Goal: Transaction & Acquisition: Purchase product/service

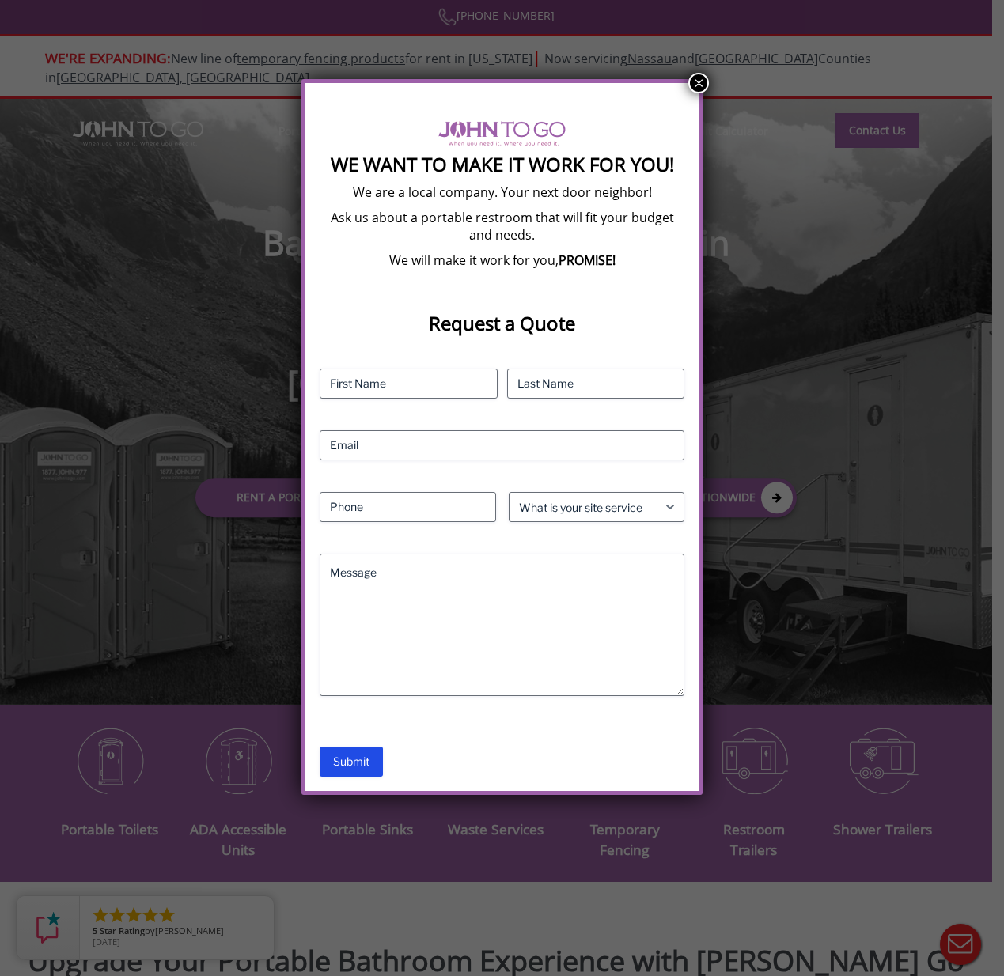
click at [698, 86] on button "×" at bounding box center [698, 83] width 21 height 21
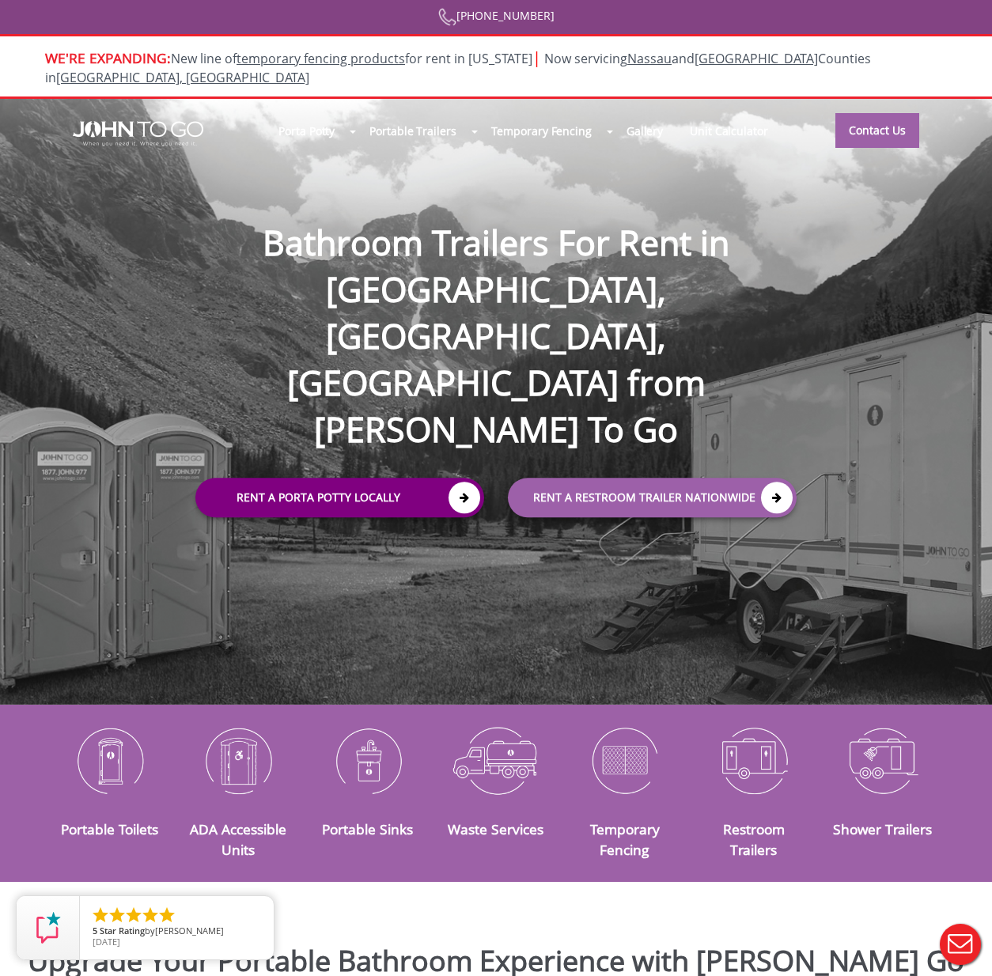
click at [401, 478] on link "Rent a Porta Potty Locally" at bounding box center [339, 498] width 289 height 40
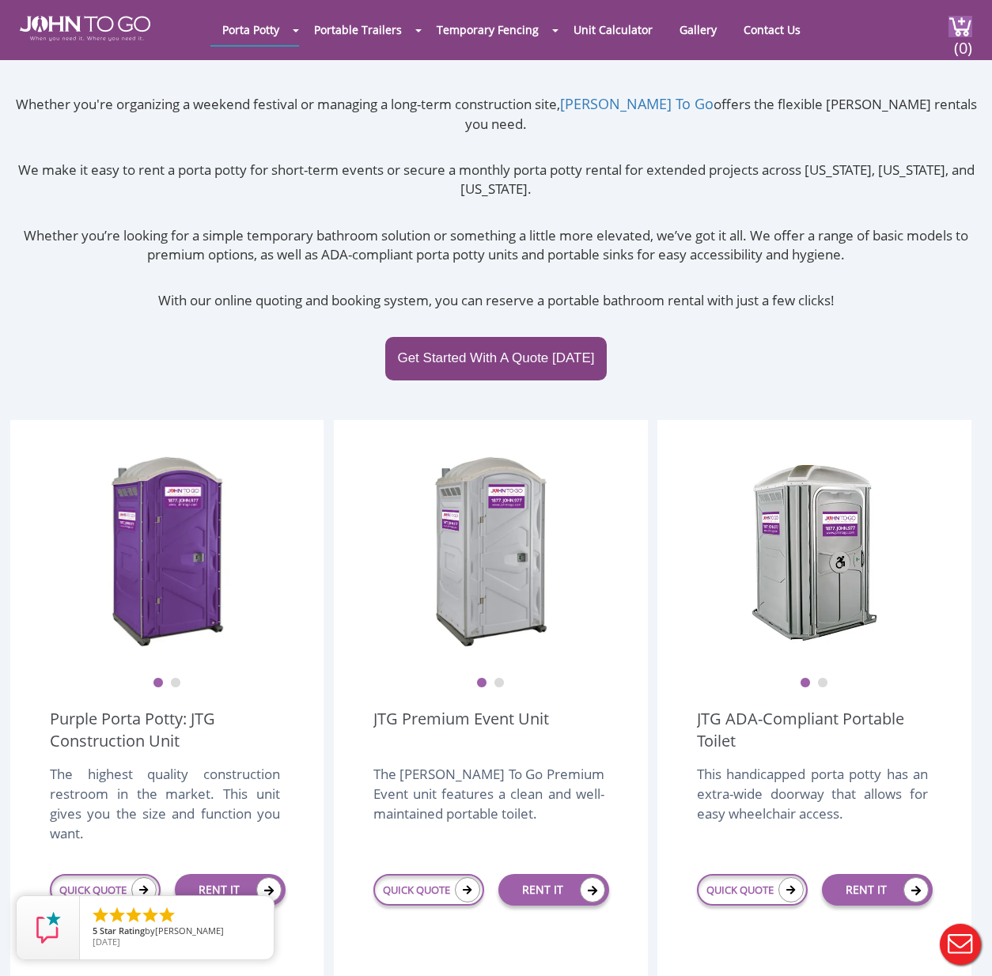
scroll to position [164, 0]
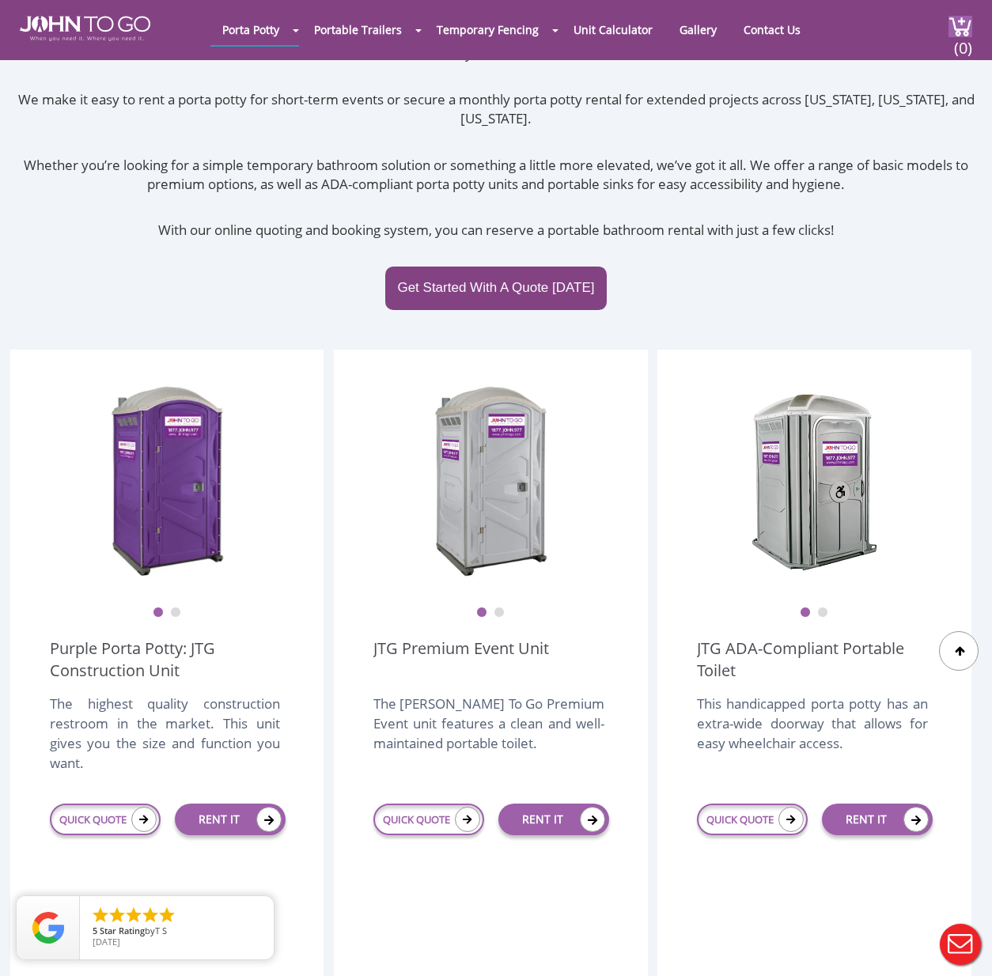
click at [501, 608] on button "2" at bounding box center [499, 613] width 11 height 11
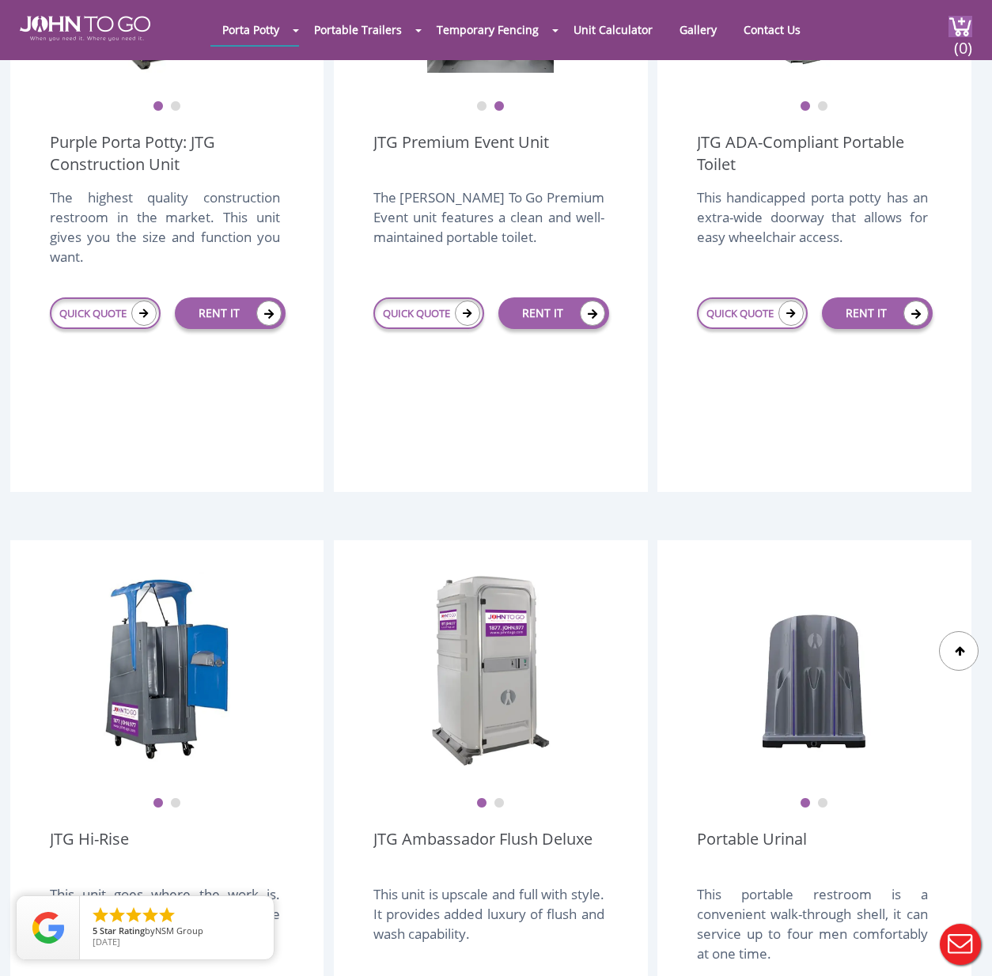
scroll to position [902, 0]
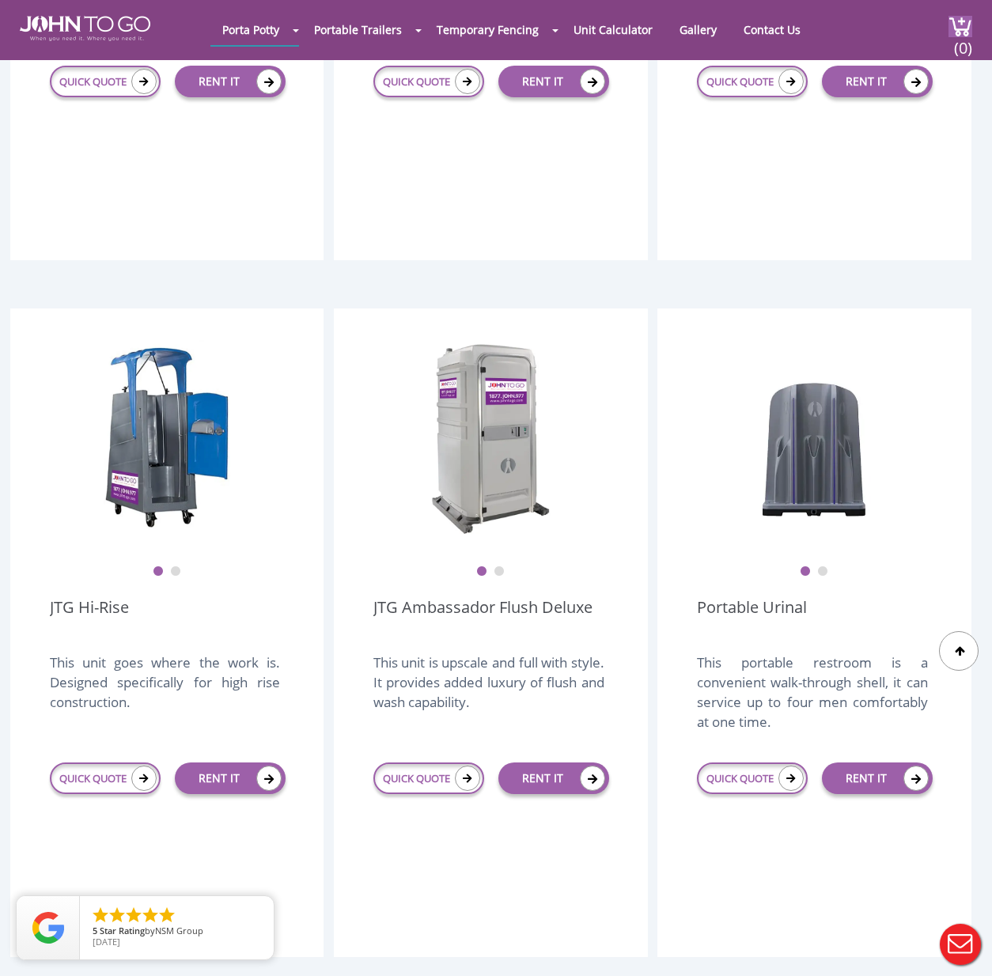
click at [498, 566] on button "2" at bounding box center [499, 571] width 11 height 11
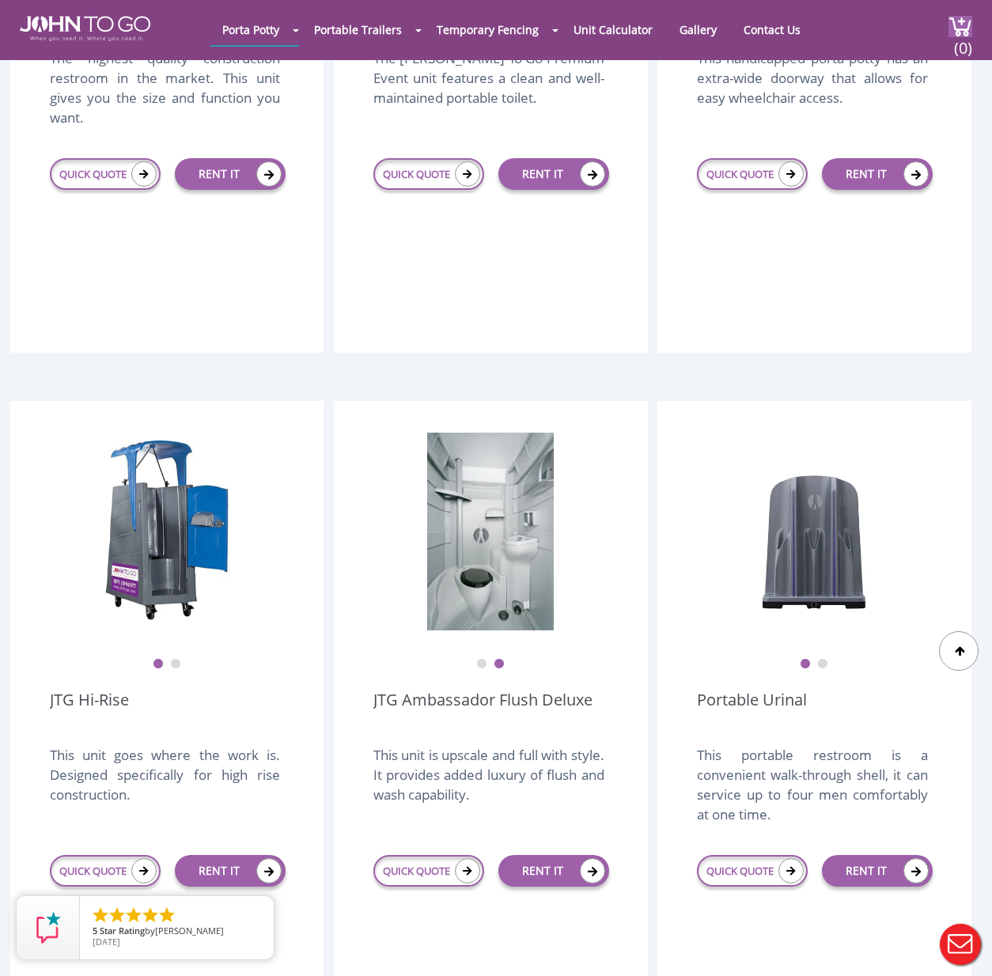
scroll to position [806, 0]
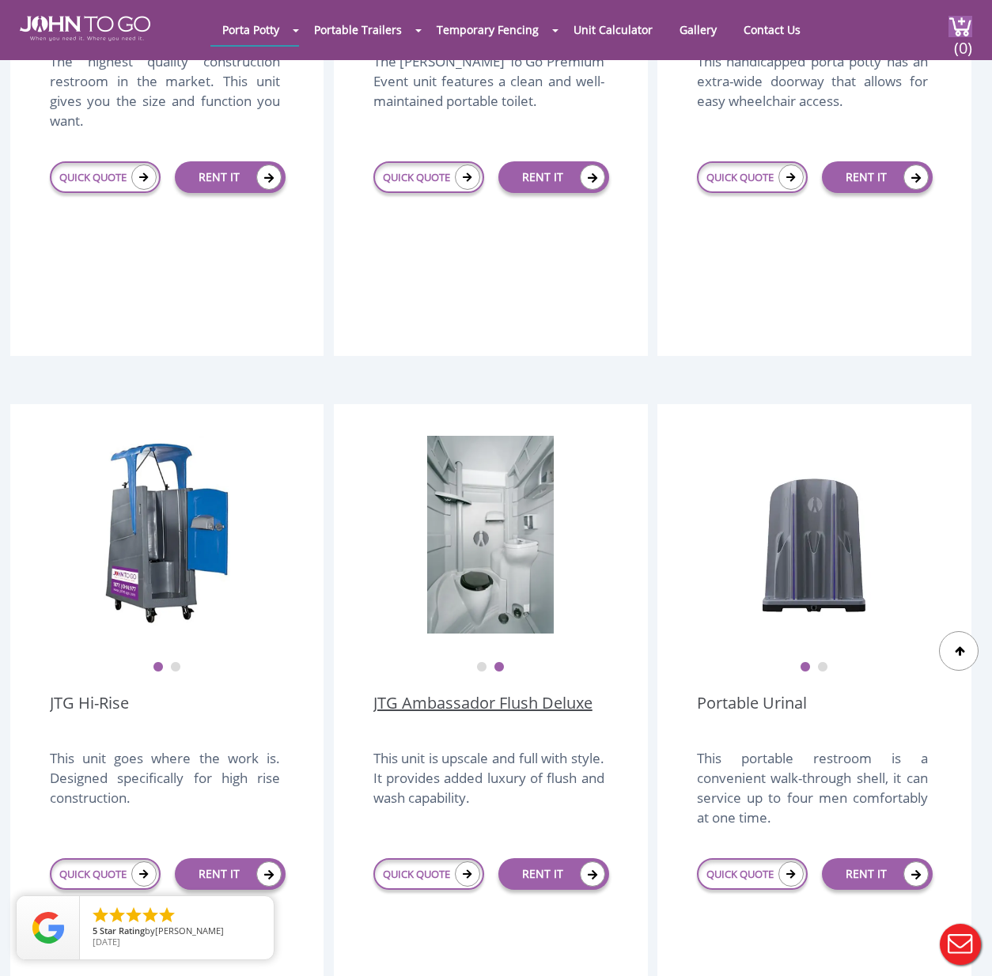
click at [462, 692] on link "JTG Ambassador Flush Deluxe" at bounding box center [482, 714] width 219 height 44
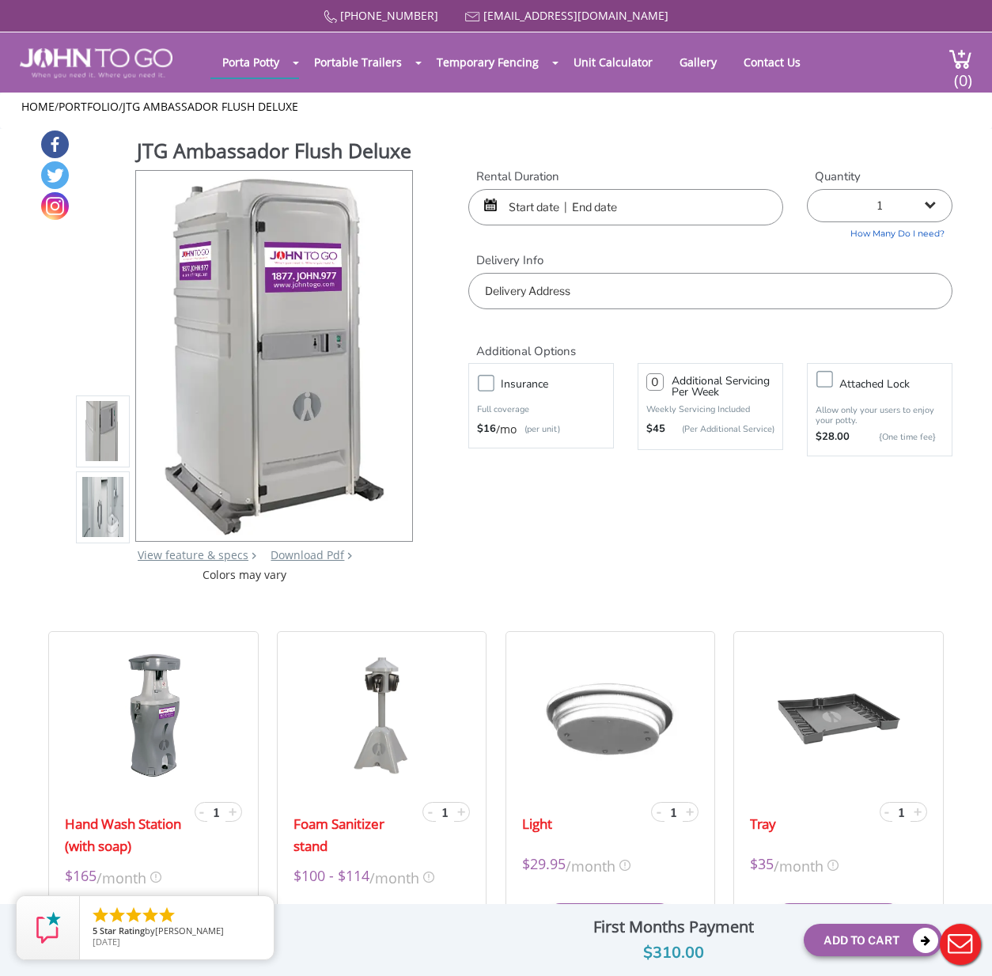
click at [115, 542] on img at bounding box center [102, 507] width 41 height 373
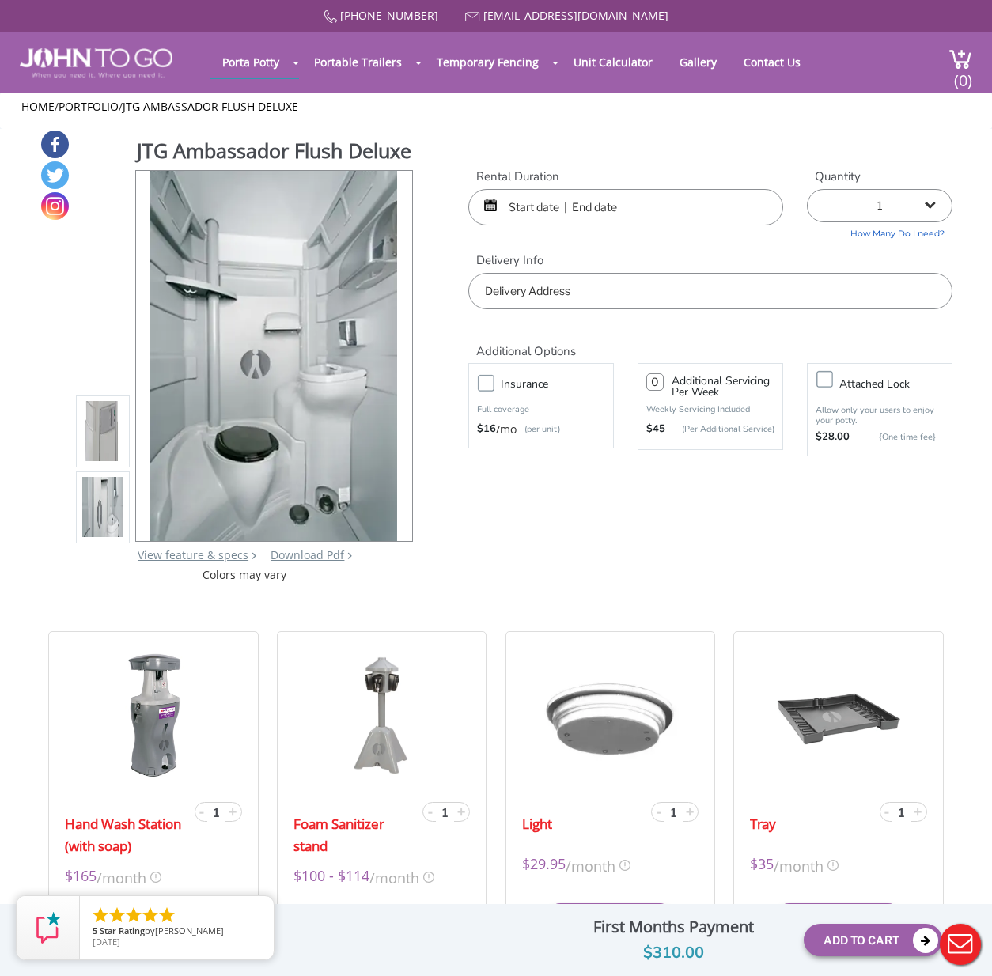
click at [108, 430] on img at bounding box center [102, 431] width 41 height 373
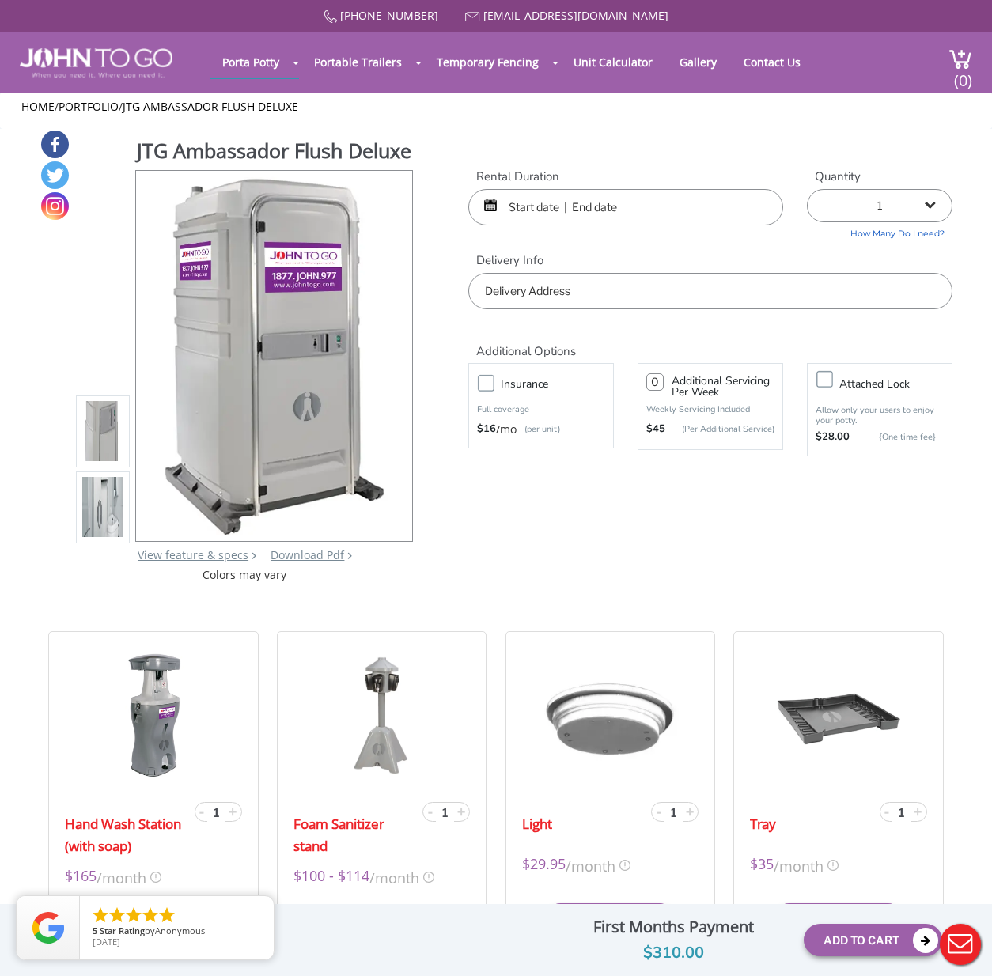
click at [546, 203] on input "text" at bounding box center [625, 207] width 315 height 36
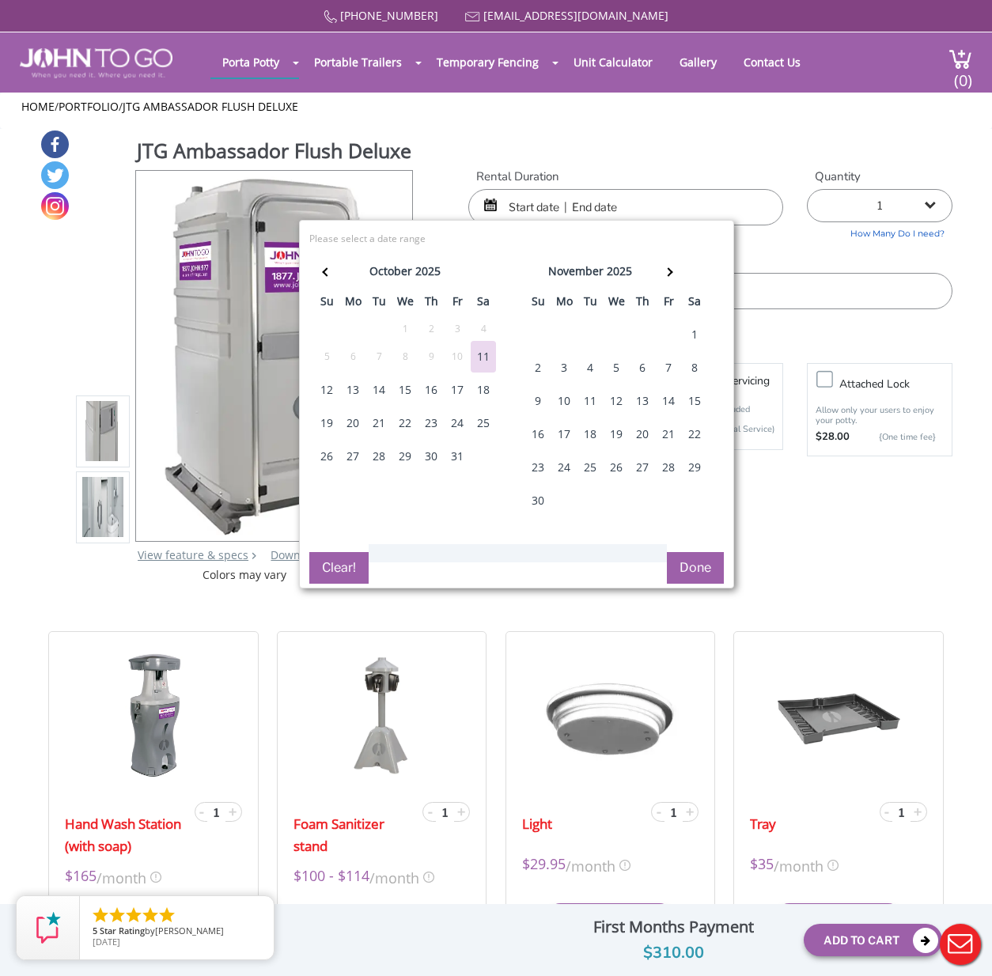
click at [459, 460] on div "31" at bounding box center [457, 457] width 25 height 32
click at [542, 362] on div "2" at bounding box center [537, 368] width 25 height 32
type input "10/31/2025 to 11/02/2025"
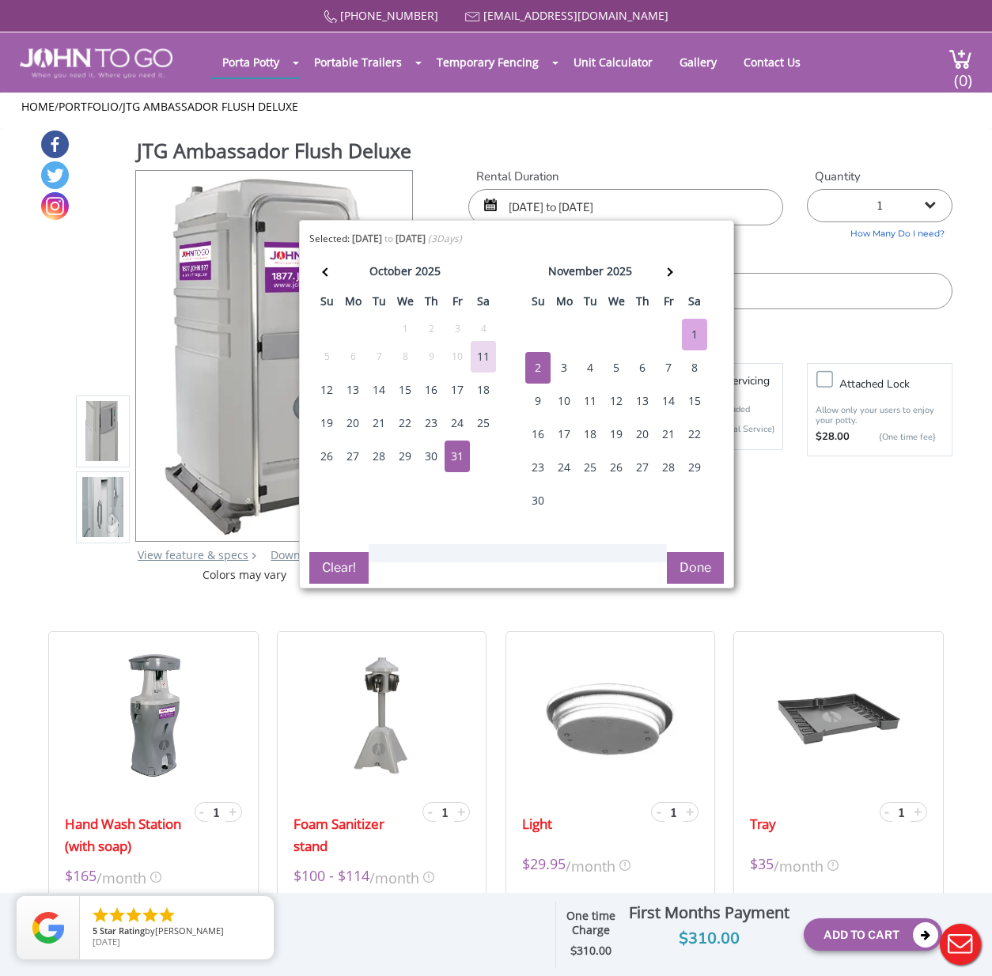
click at [820, 129] on div "JTG Ambassador Flush Deluxe View feature & specs Download Pdf Product PDF Addon…" at bounding box center [497, 356] width 914 height 454
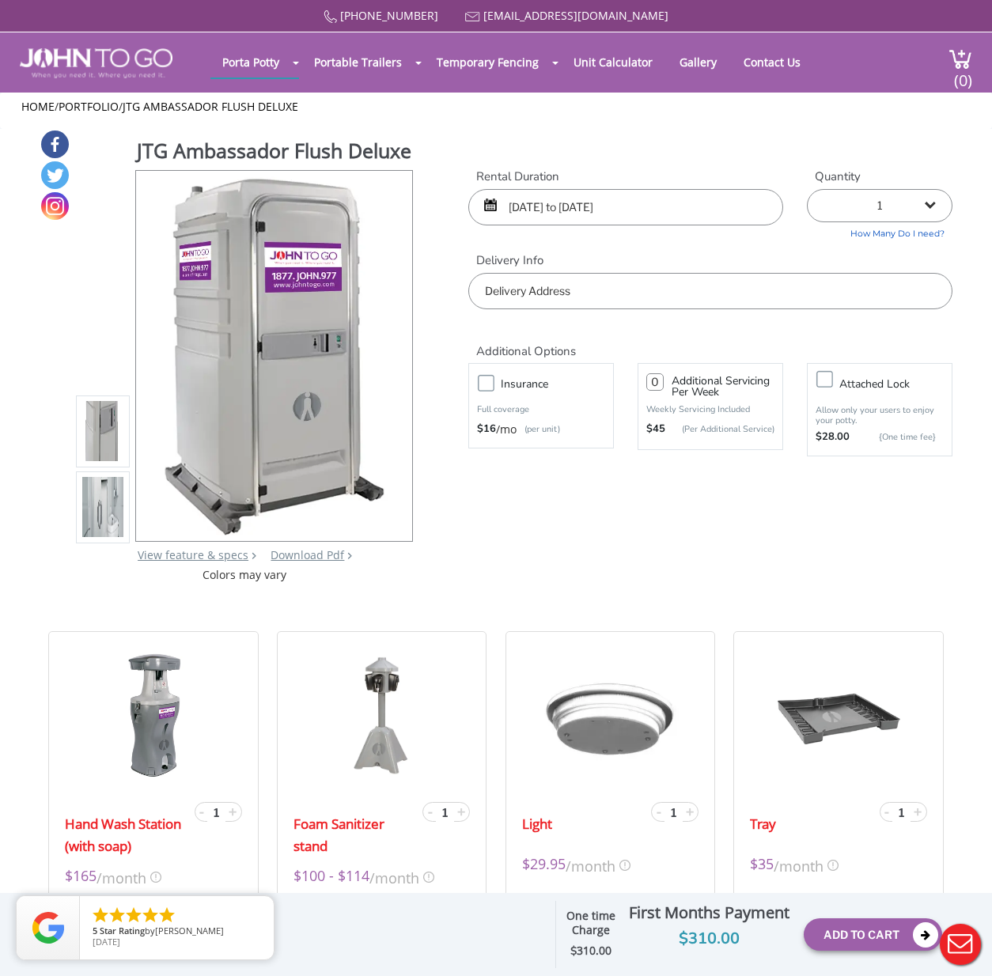
click at [587, 289] on input "text" at bounding box center [710, 291] width 484 height 36
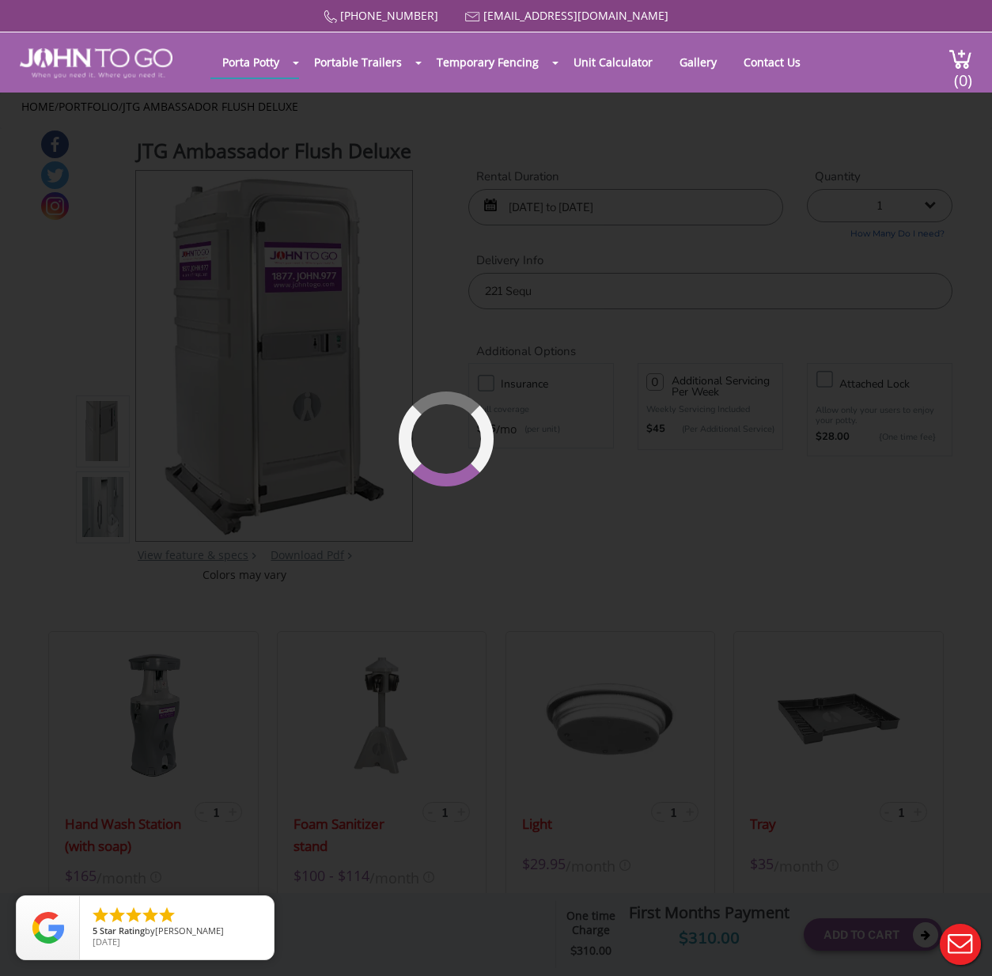
type input "221 Sequams Lane Center, West Islip, NY, USA"
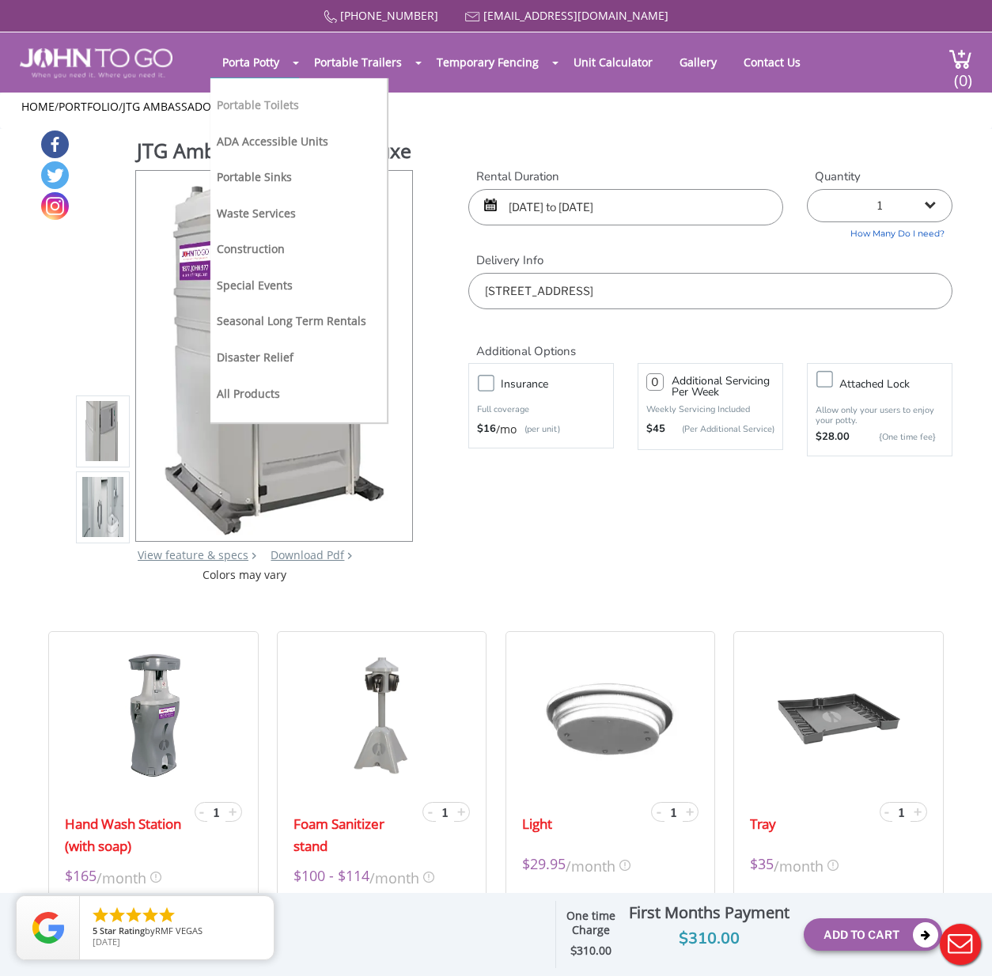
click at [269, 109] on link "Portable Toilets" at bounding box center [258, 104] width 82 height 15
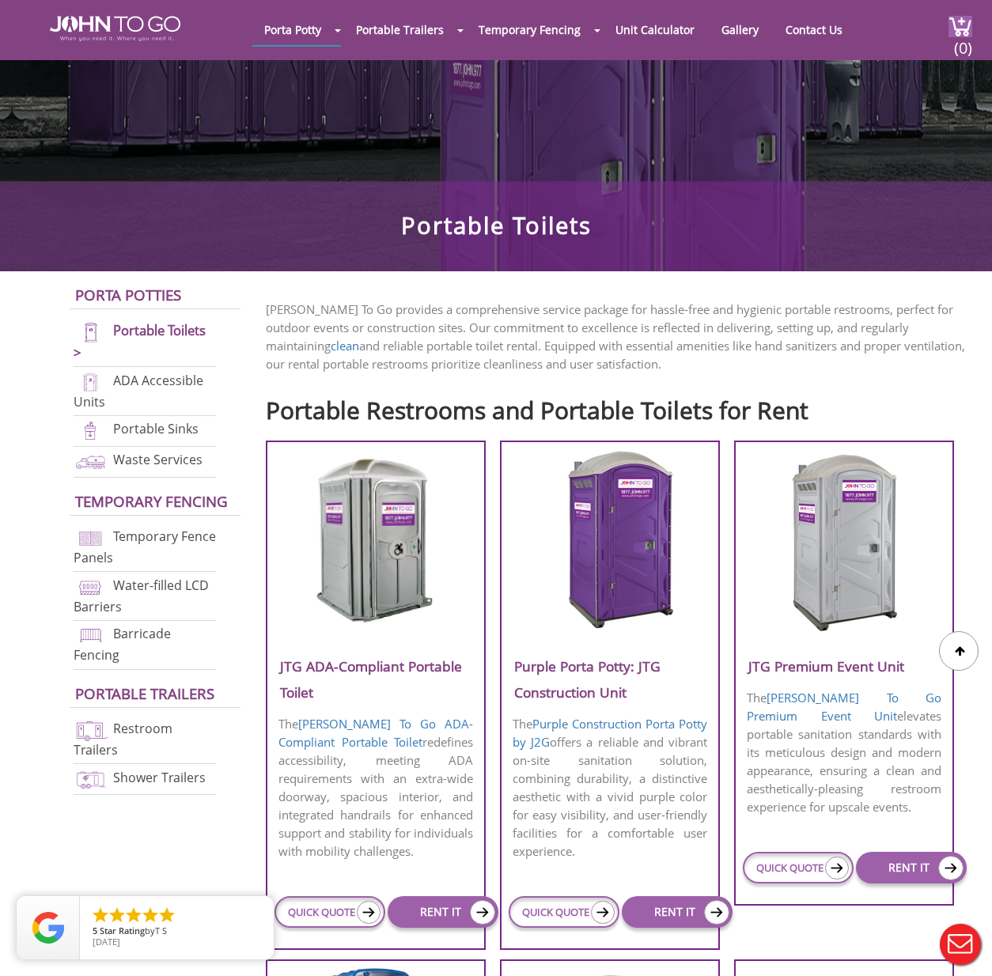
scroll to position [318, 0]
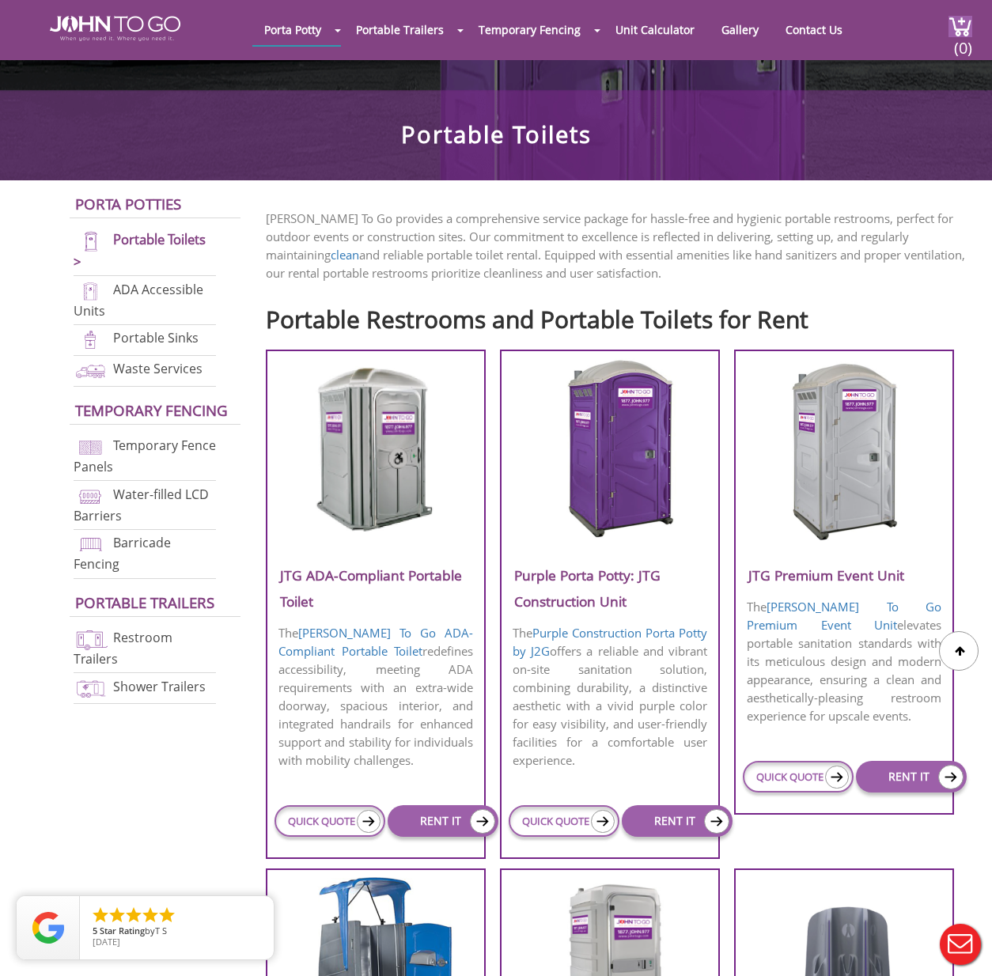
click at [369, 484] on img at bounding box center [376, 449] width 151 height 182
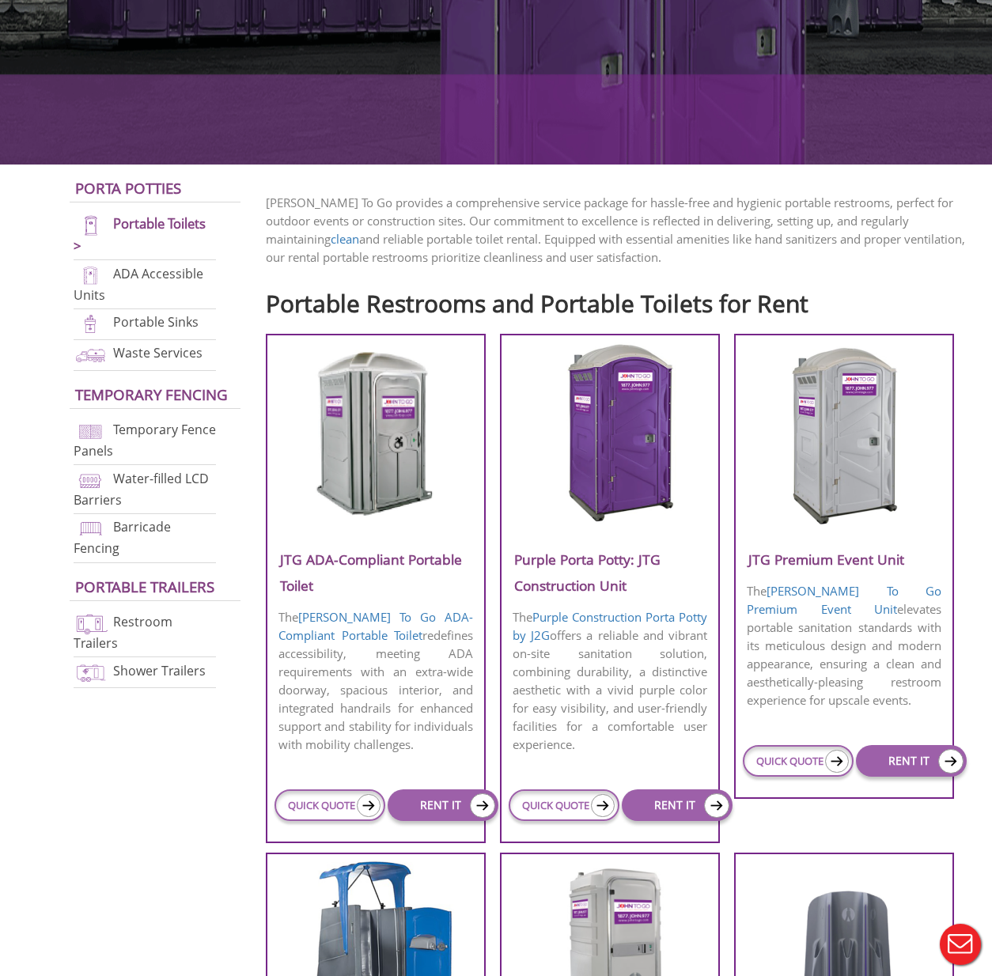
scroll to position [318, 0]
click at [619, 449] on img at bounding box center [610, 434] width 151 height 182
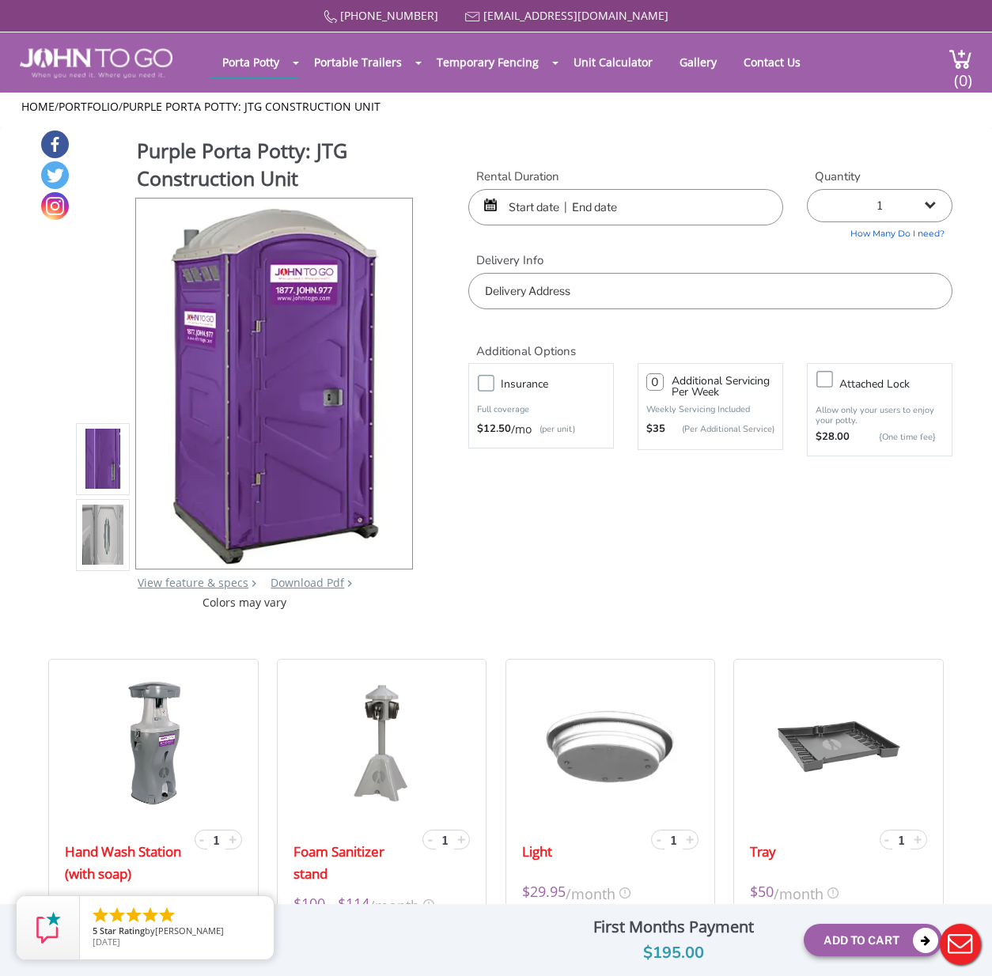
click at [103, 533] on img at bounding box center [102, 535] width 41 height 373
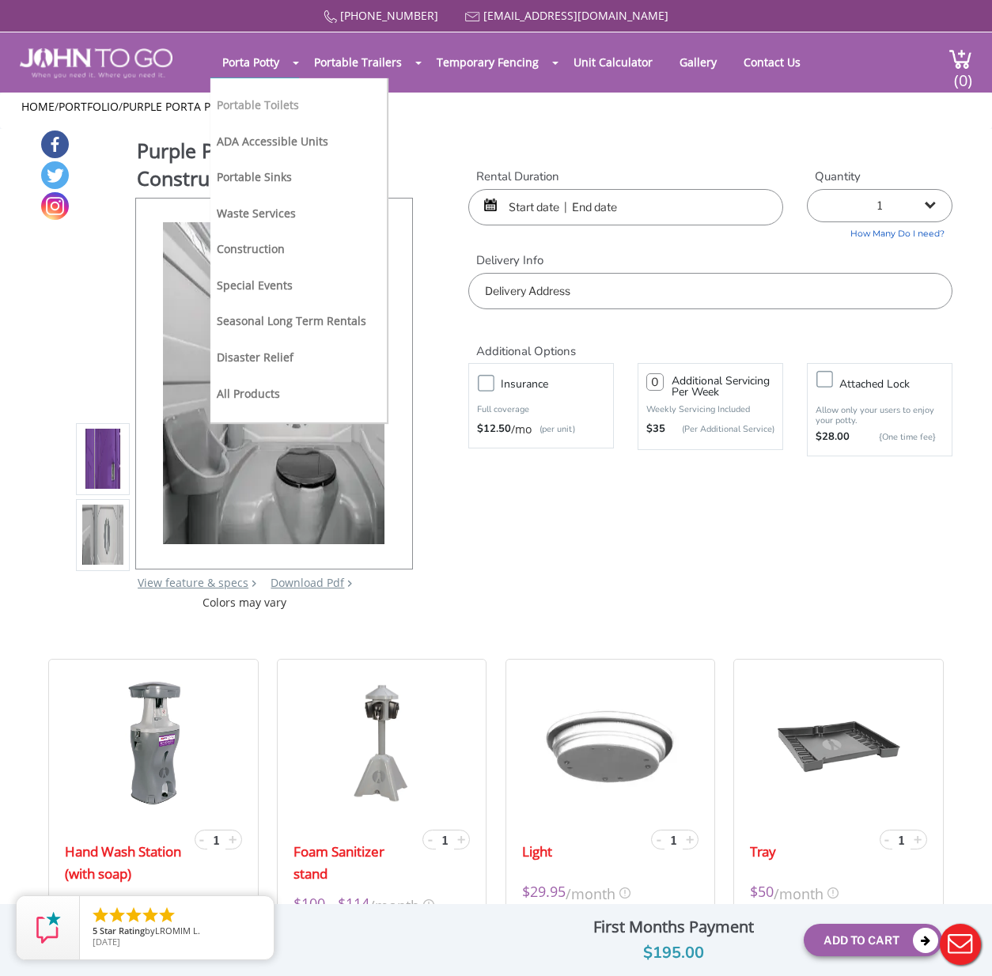
click at [267, 100] on link "Portable Toilets" at bounding box center [258, 104] width 82 height 15
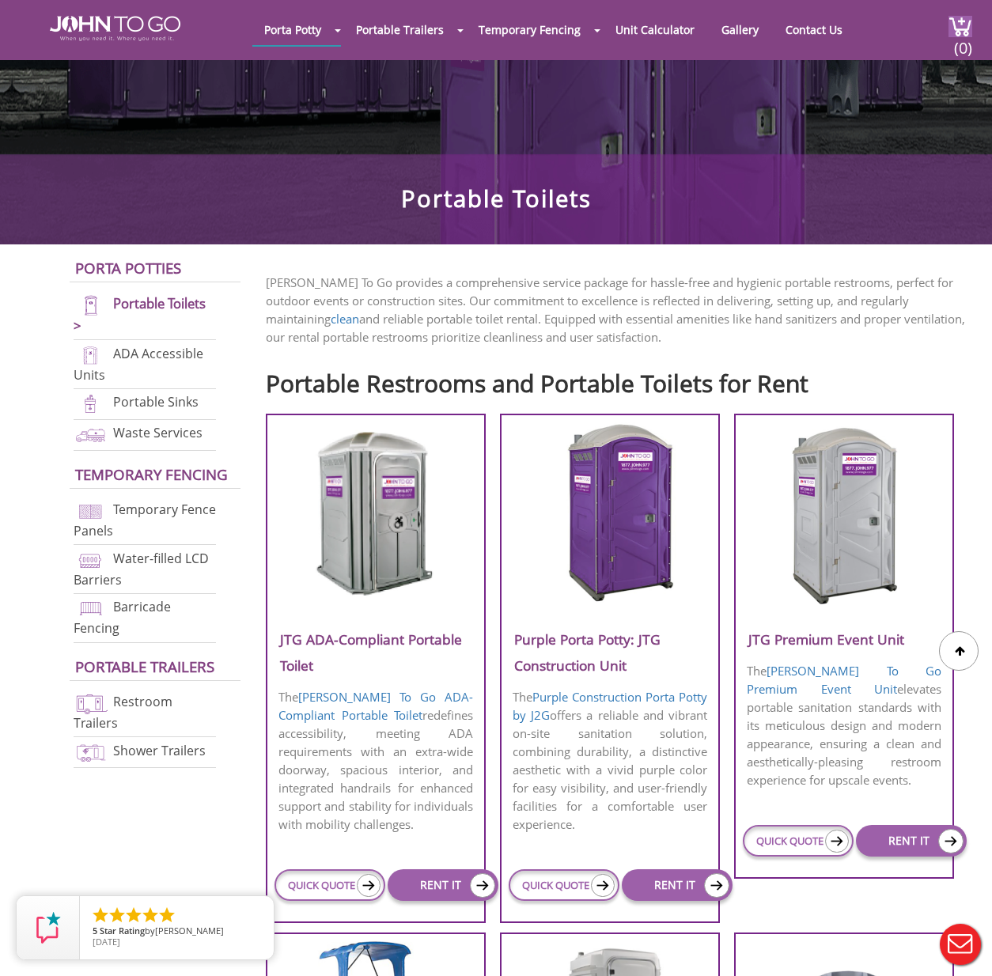
scroll to position [306, 0]
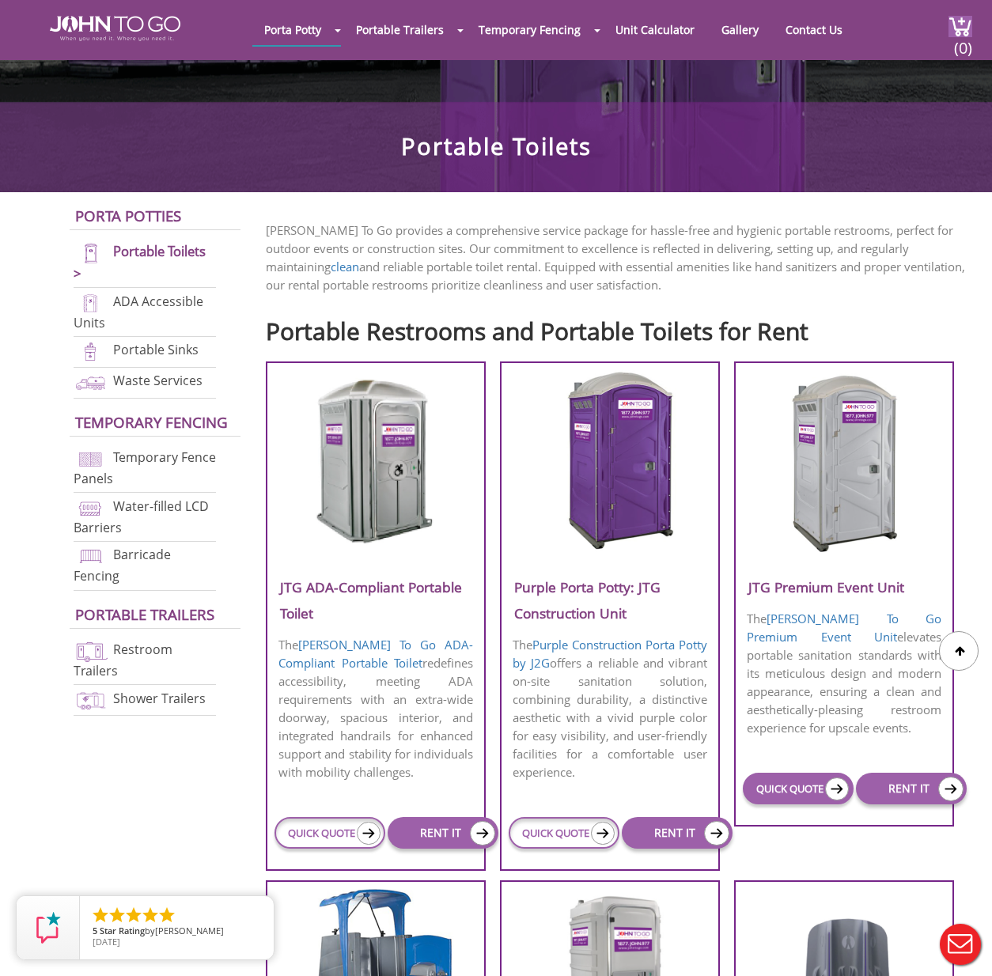
click at [777, 788] on link "QUICK QUOTE" at bounding box center [798, 789] width 111 height 32
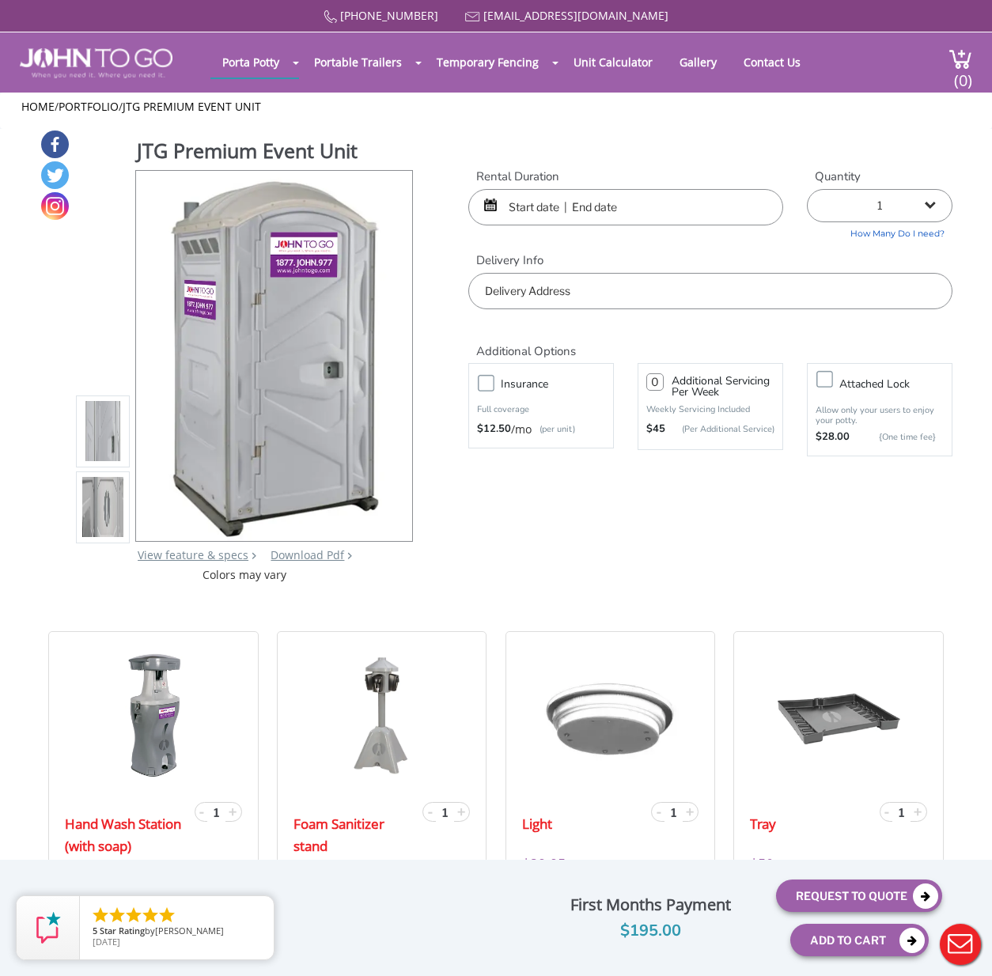
click at [109, 489] on img at bounding box center [102, 507] width 41 height 373
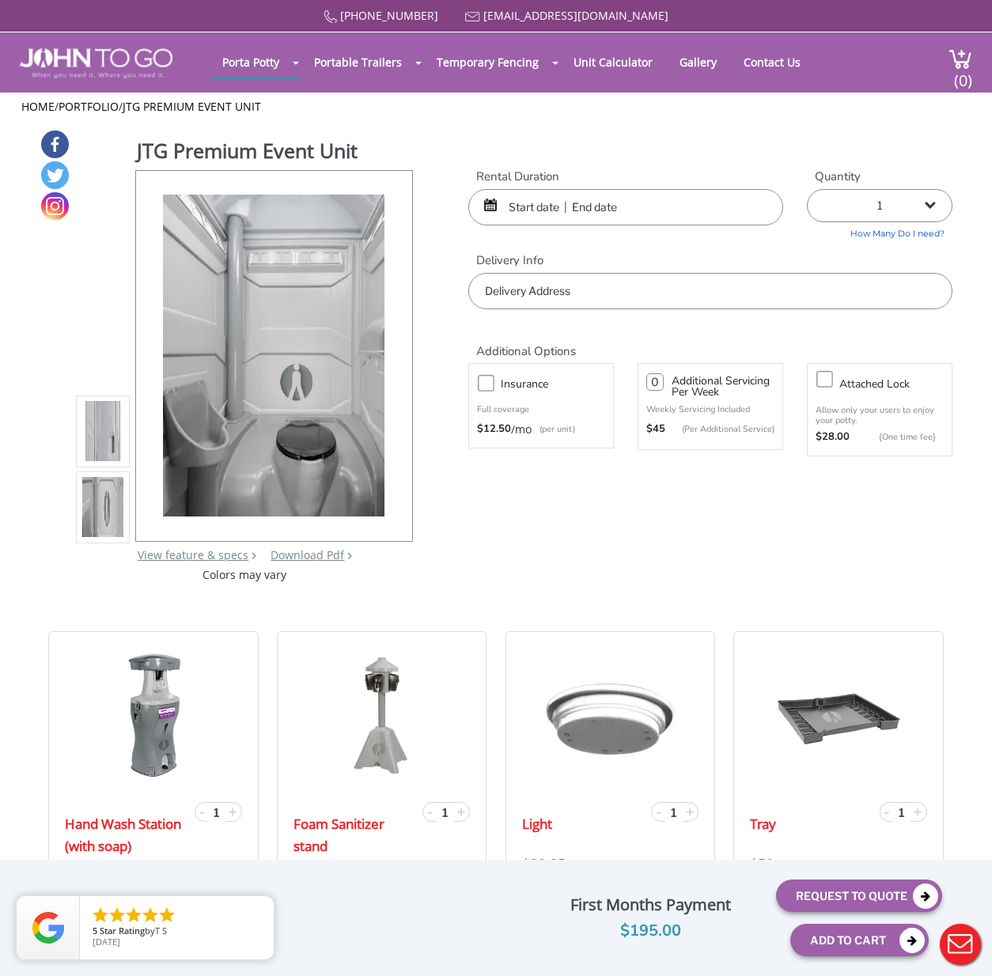
click at [110, 413] on img at bounding box center [102, 431] width 41 height 373
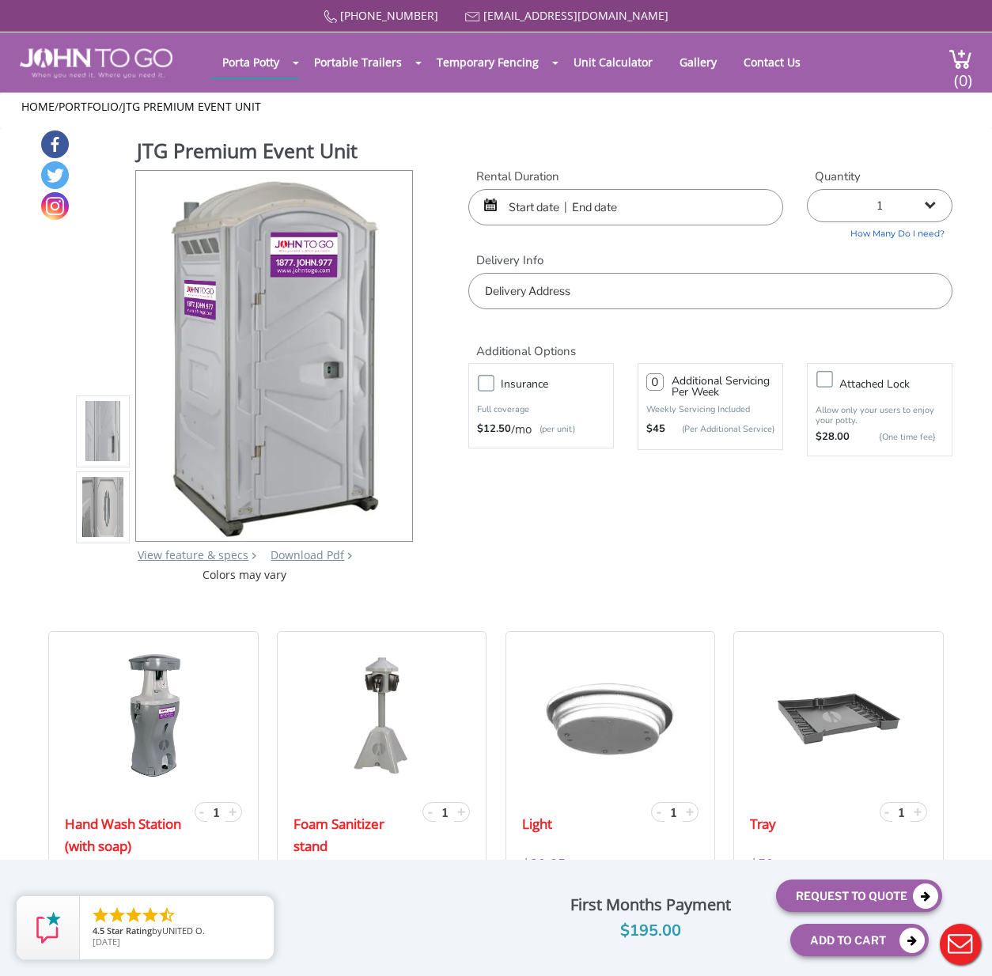
click at [106, 500] on img at bounding box center [102, 507] width 41 height 373
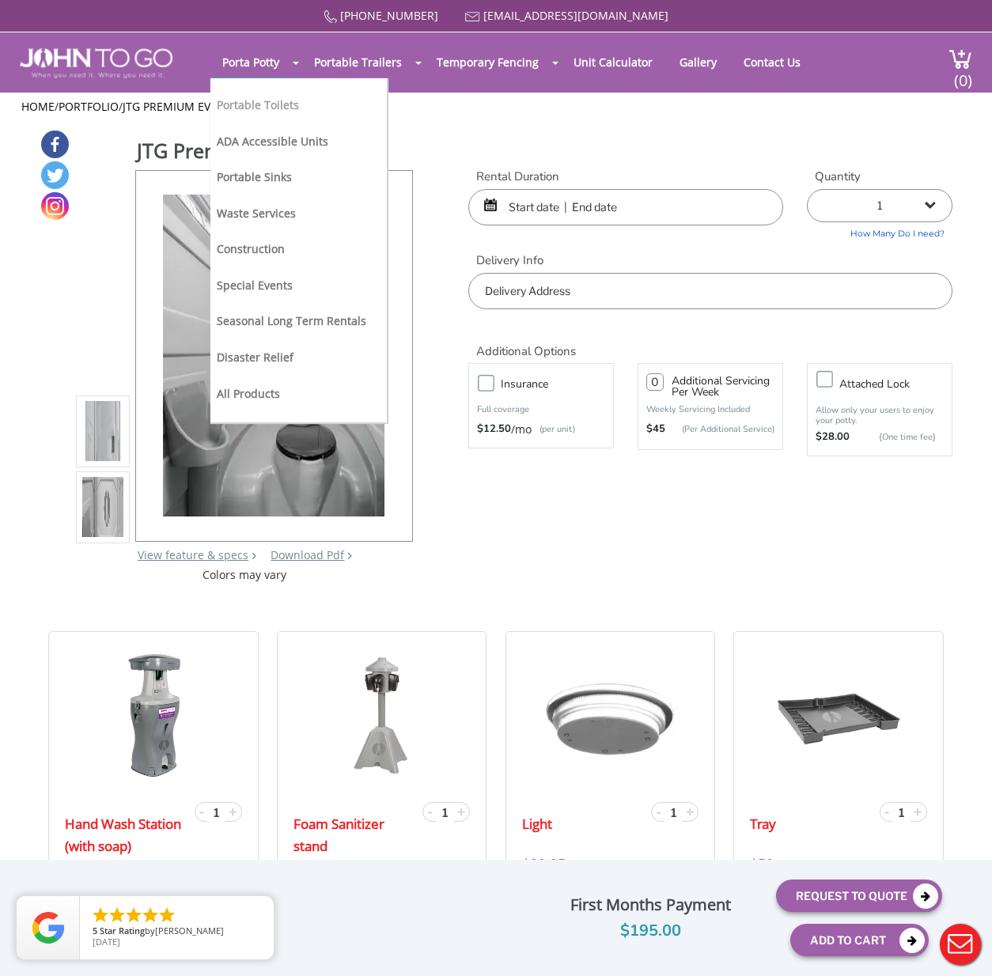
click at [251, 107] on link "Portable Toilets" at bounding box center [258, 104] width 82 height 15
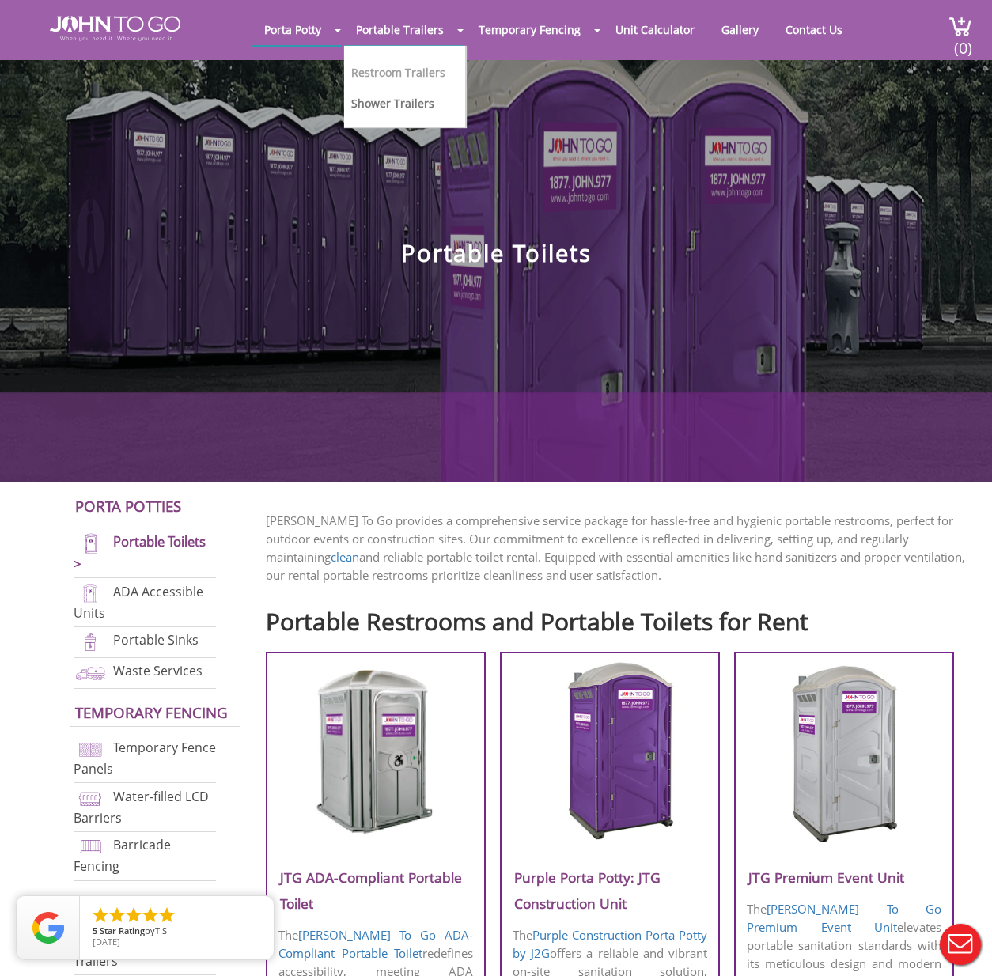
click at [399, 68] on link "Restroom Trailers" at bounding box center [398, 72] width 94 height 15
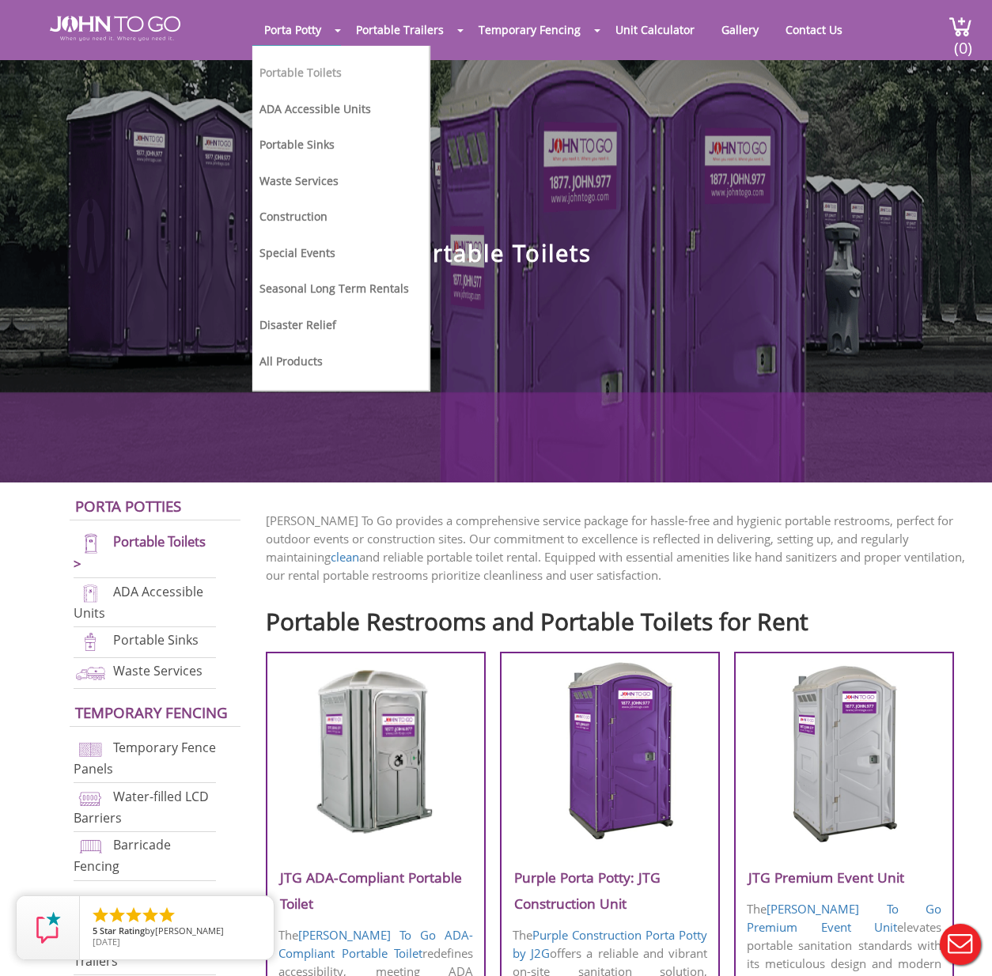
click at [298, 66] on link "Portable Toilets" at bounding box center [300, 72] width 82 height 15
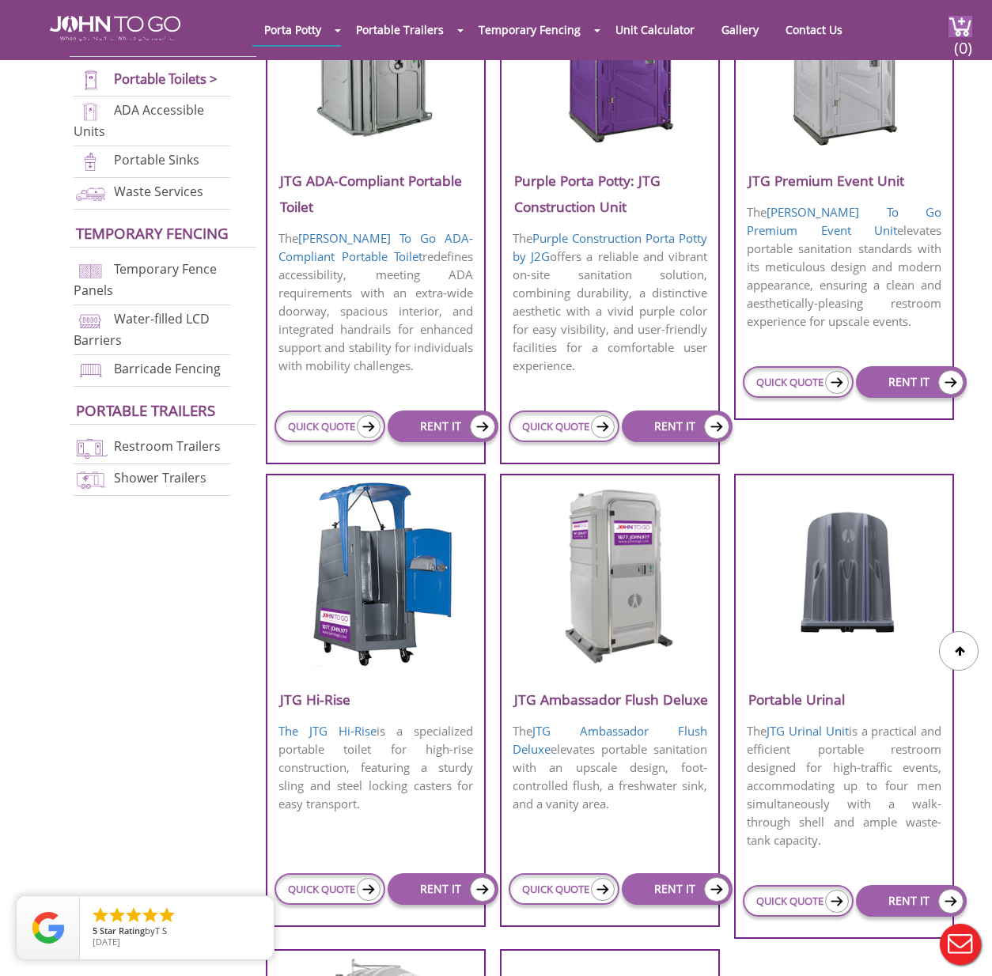
scroll to position [770, 0]
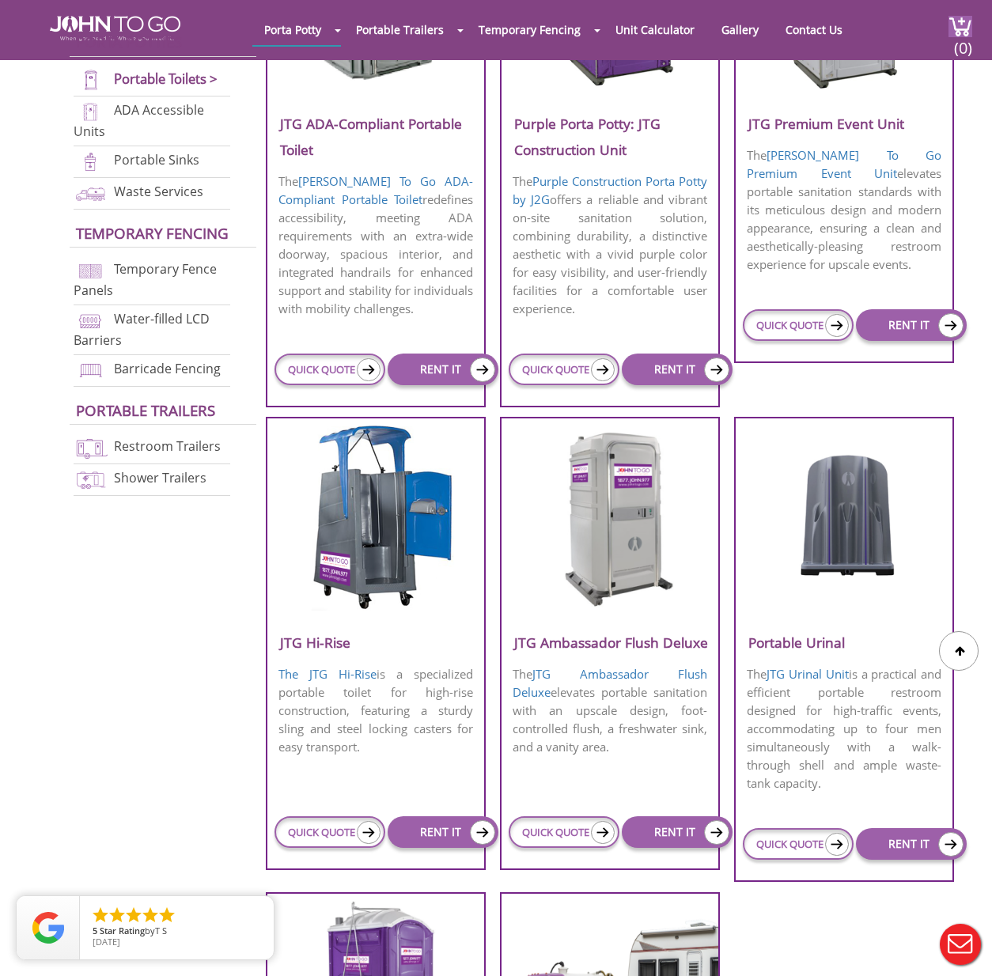
click at [622, 656] on h3 "JTG Ambassador Flush Deluxe" at bounding box center [610, 643] width 217 height 26
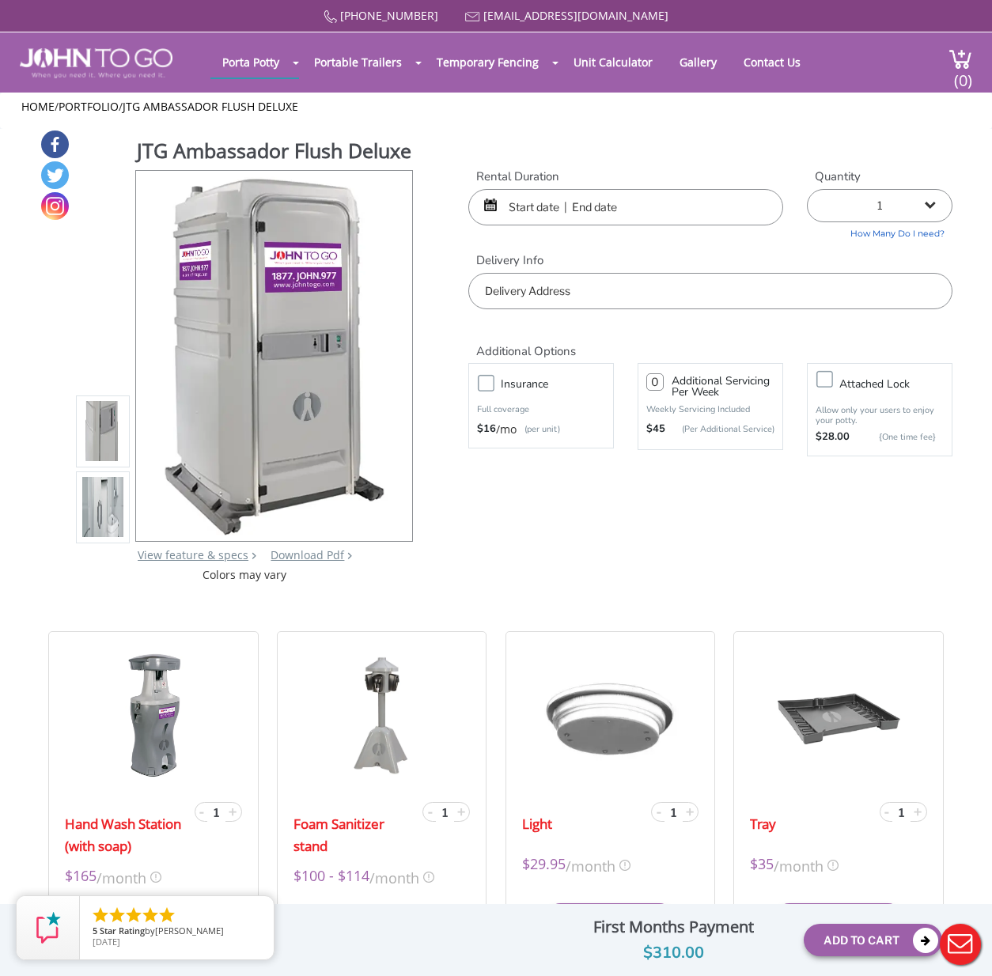
click at [98, 540] on img at bounding box center [102, 507] width 41 height 373
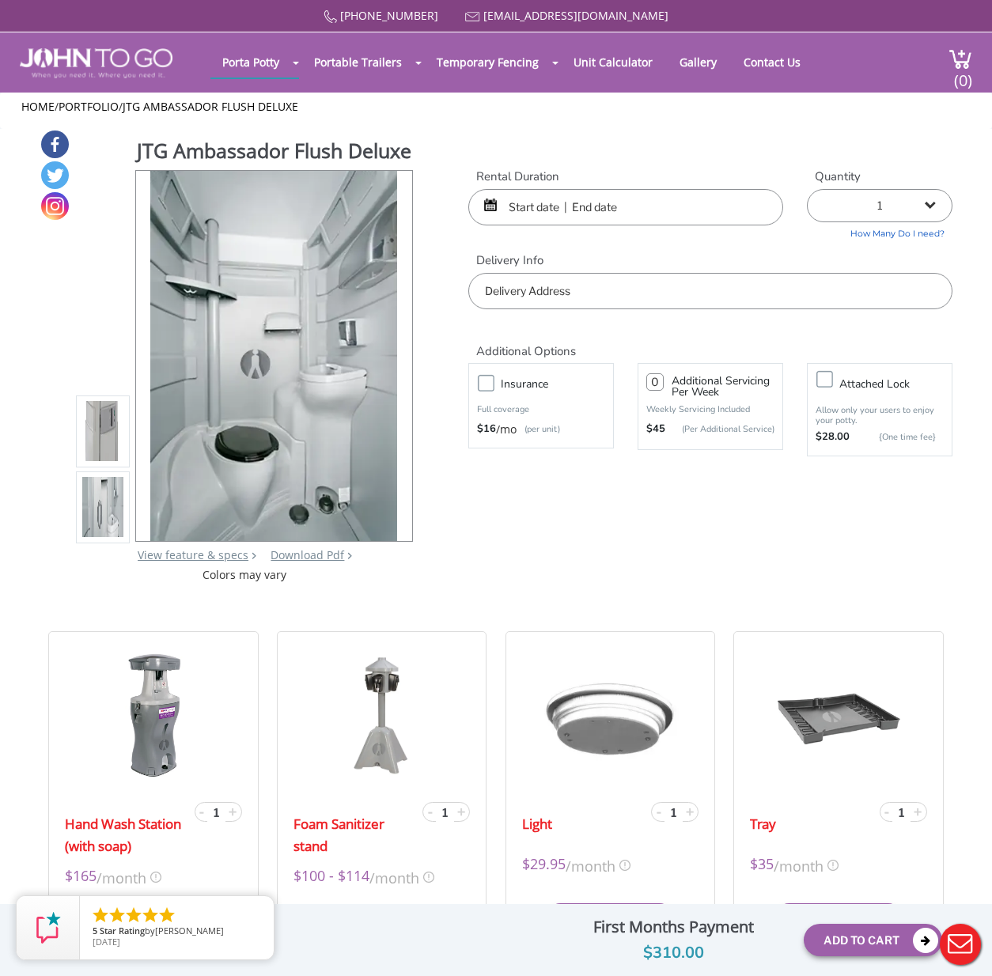
click at [611, 199] on input "text" at bounding box center [625, 207] width 315 height 36
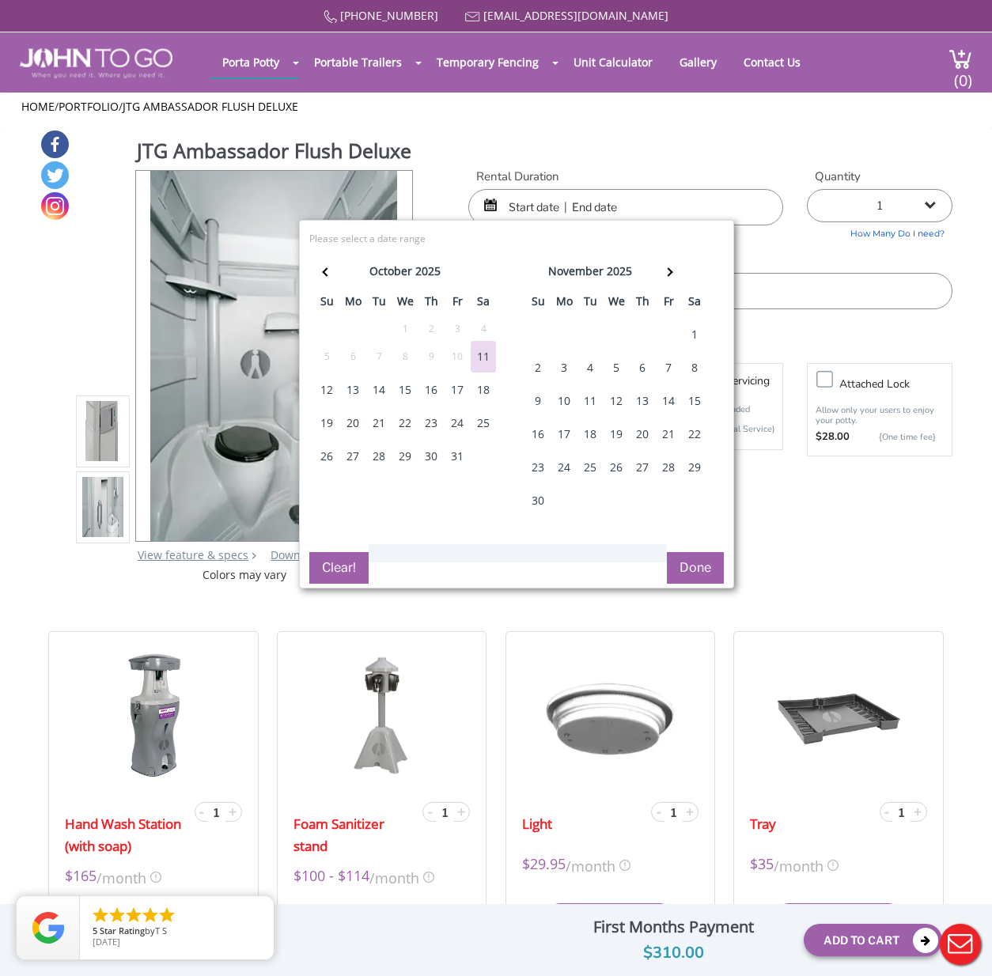
click at [459, 455] on div "31" at bounding box center [457, 457] width 25 height 32
click at [534, 363] on div "2" at bounding box center [537, 368] width 25 height 32
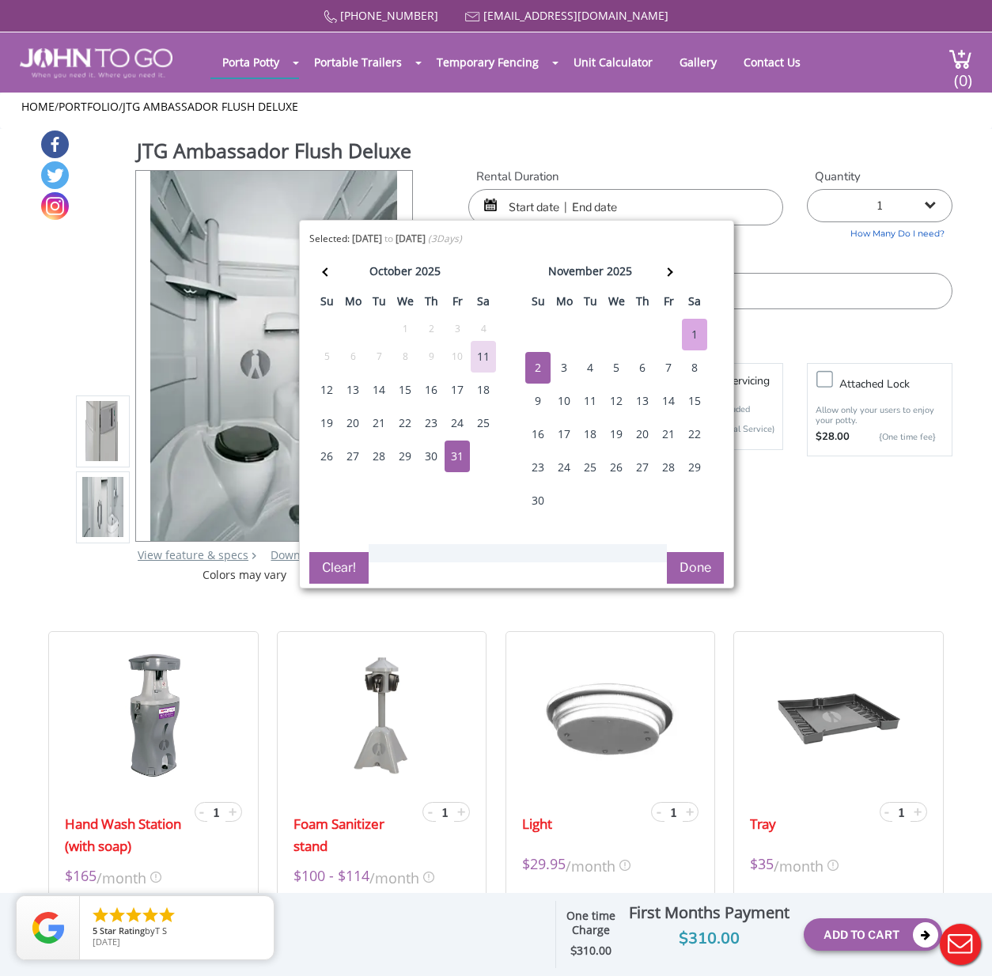
type input "[DATE] to [DATE]"
click at [696, 564] on button "Done" at bounding box center [695, 568] width 57 height 32
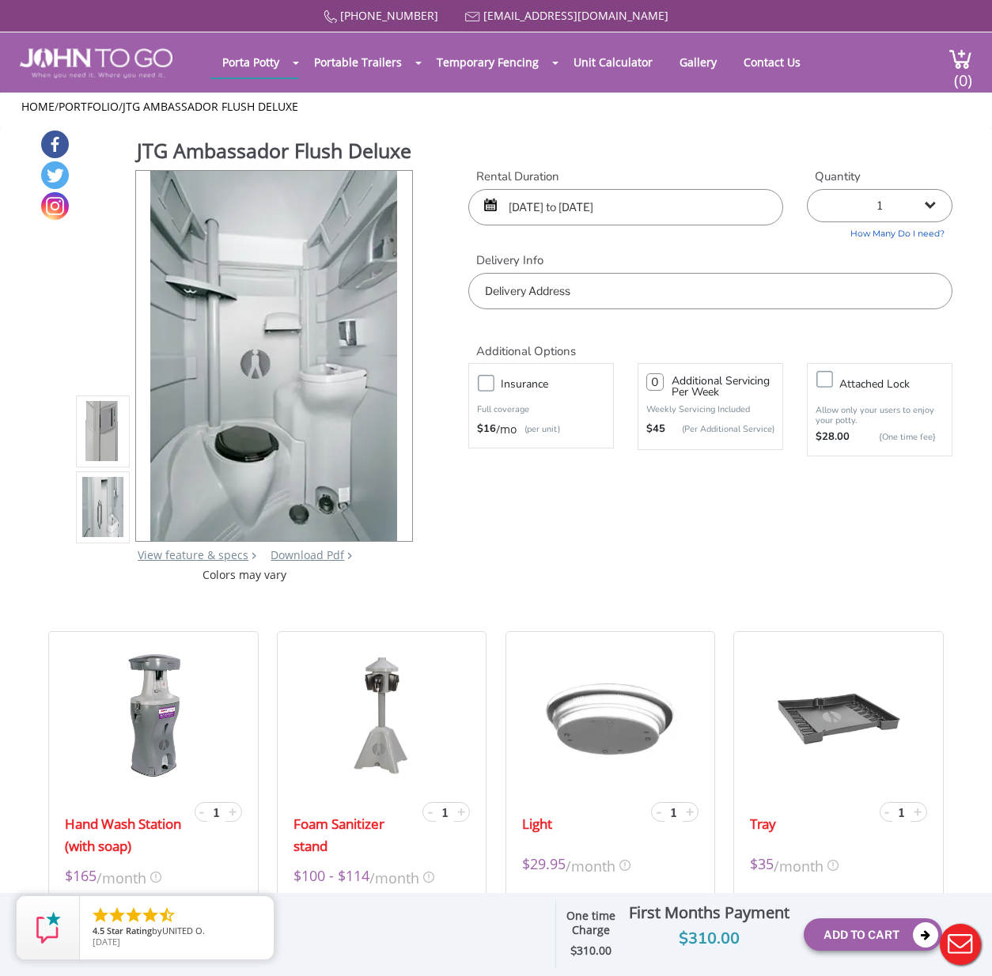
click at [575, 283] on input "text" at bounding box center [710, 291] width 484 height 36
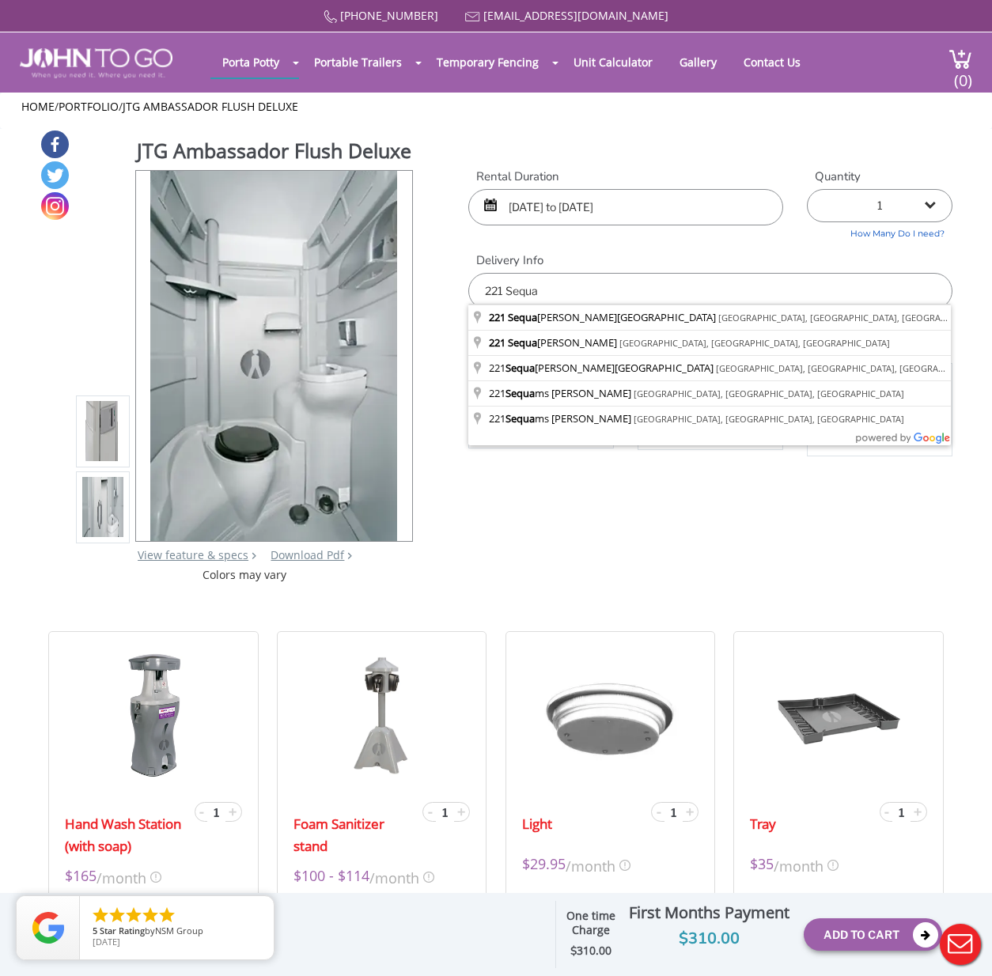
type input "[STREET_ADDRESS]"
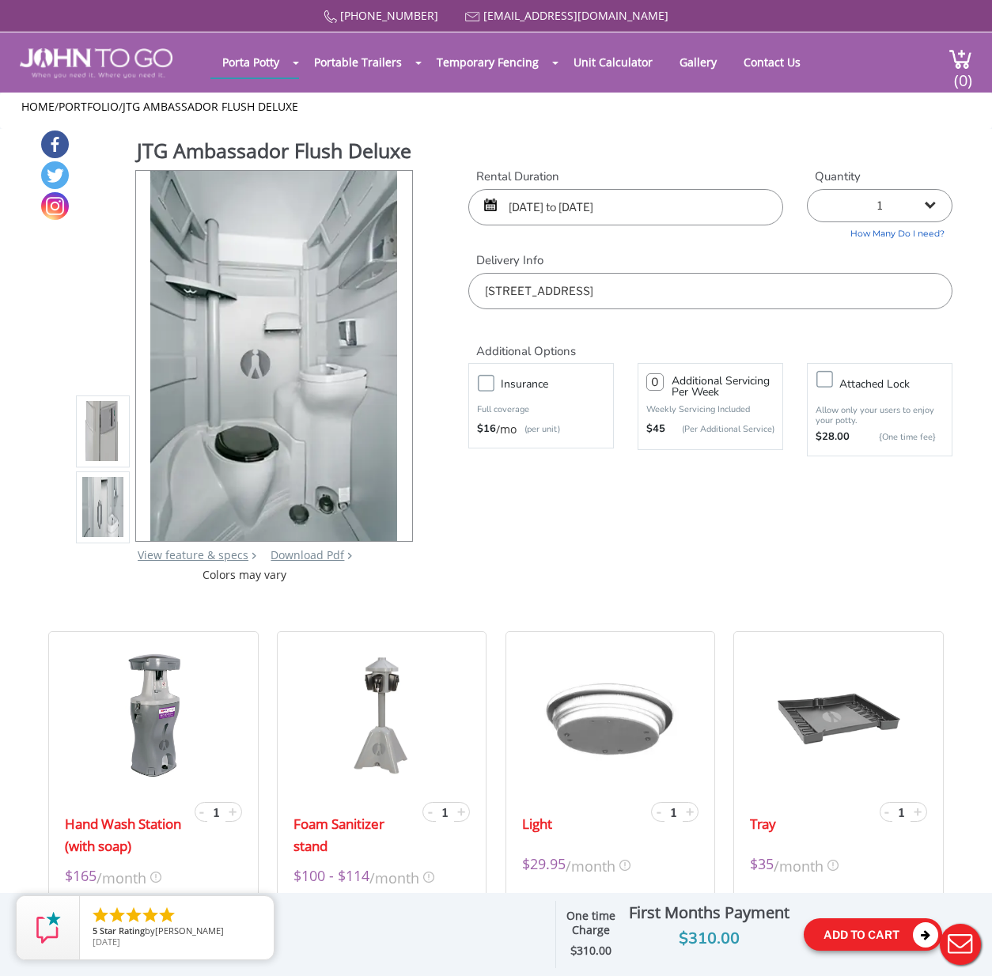
click at [852, 932] on button "Add To Cart" at bounding box center [873, 934] width 138 height 32
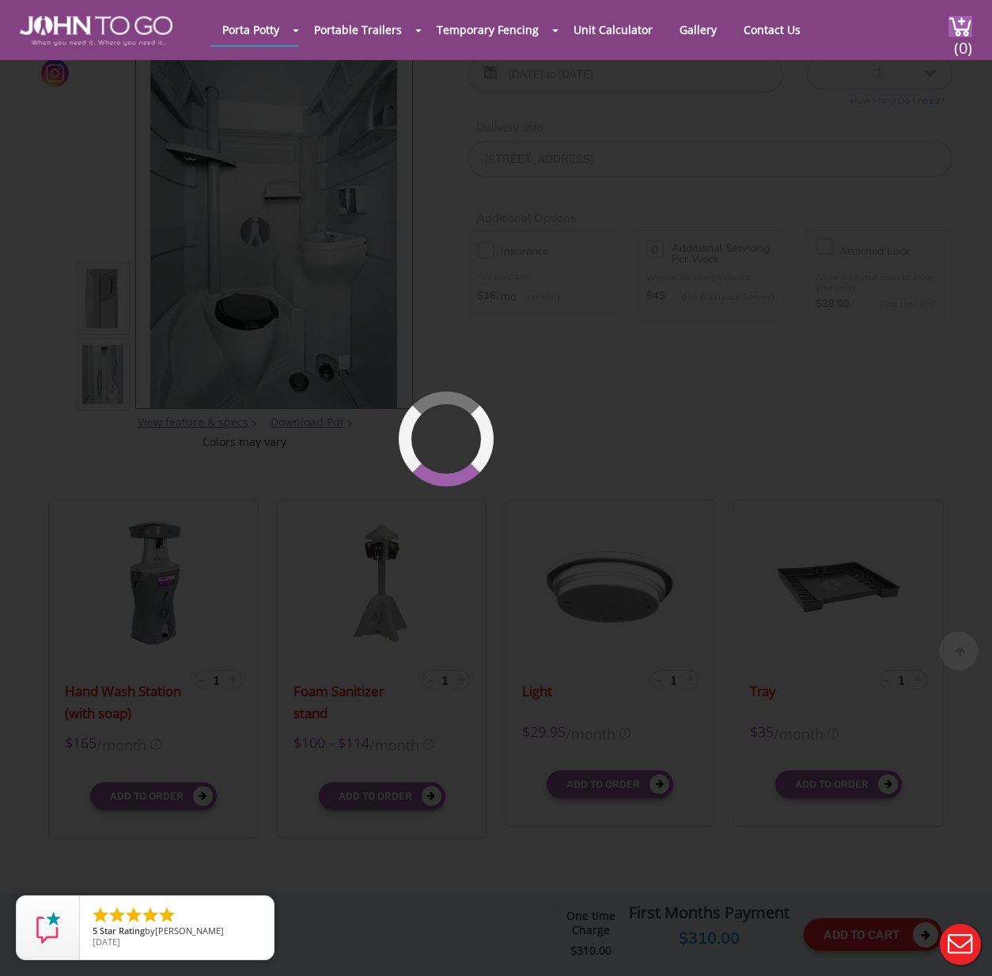
scroll to position [163, 0]
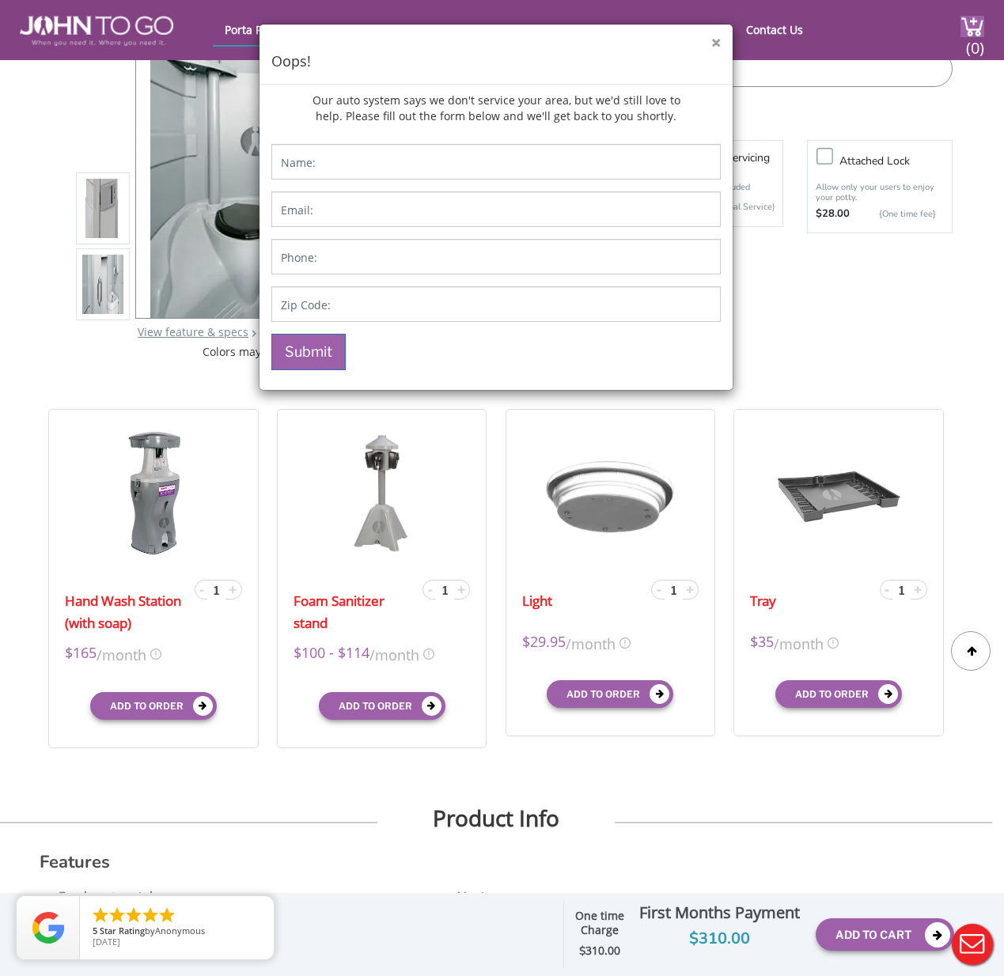
click at [719, 40] on button "×" at bounding box center [715, 43] width 9 height 17
